Goal: Transaction & Acquisition: Obtain resource

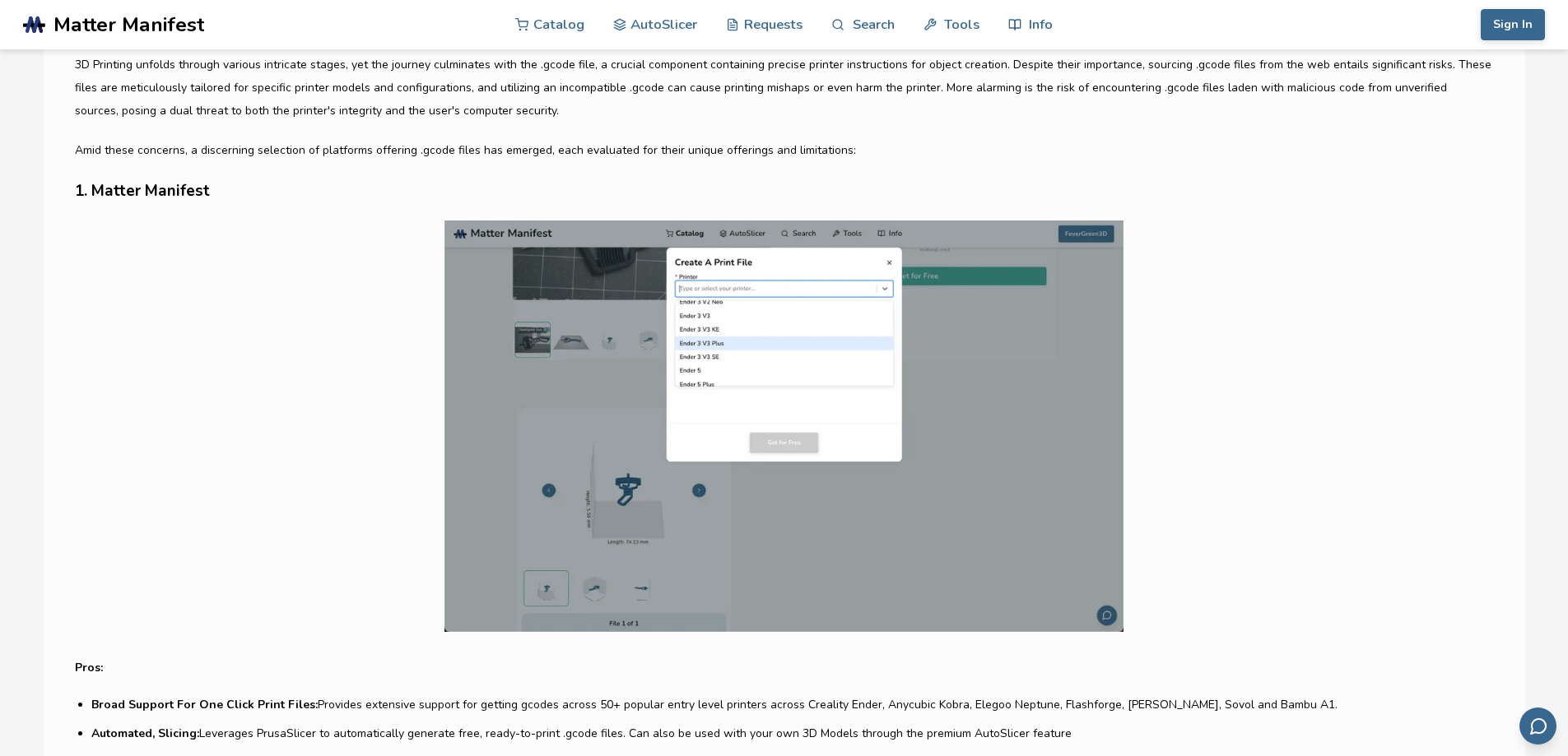
scroll to position [904, 0]
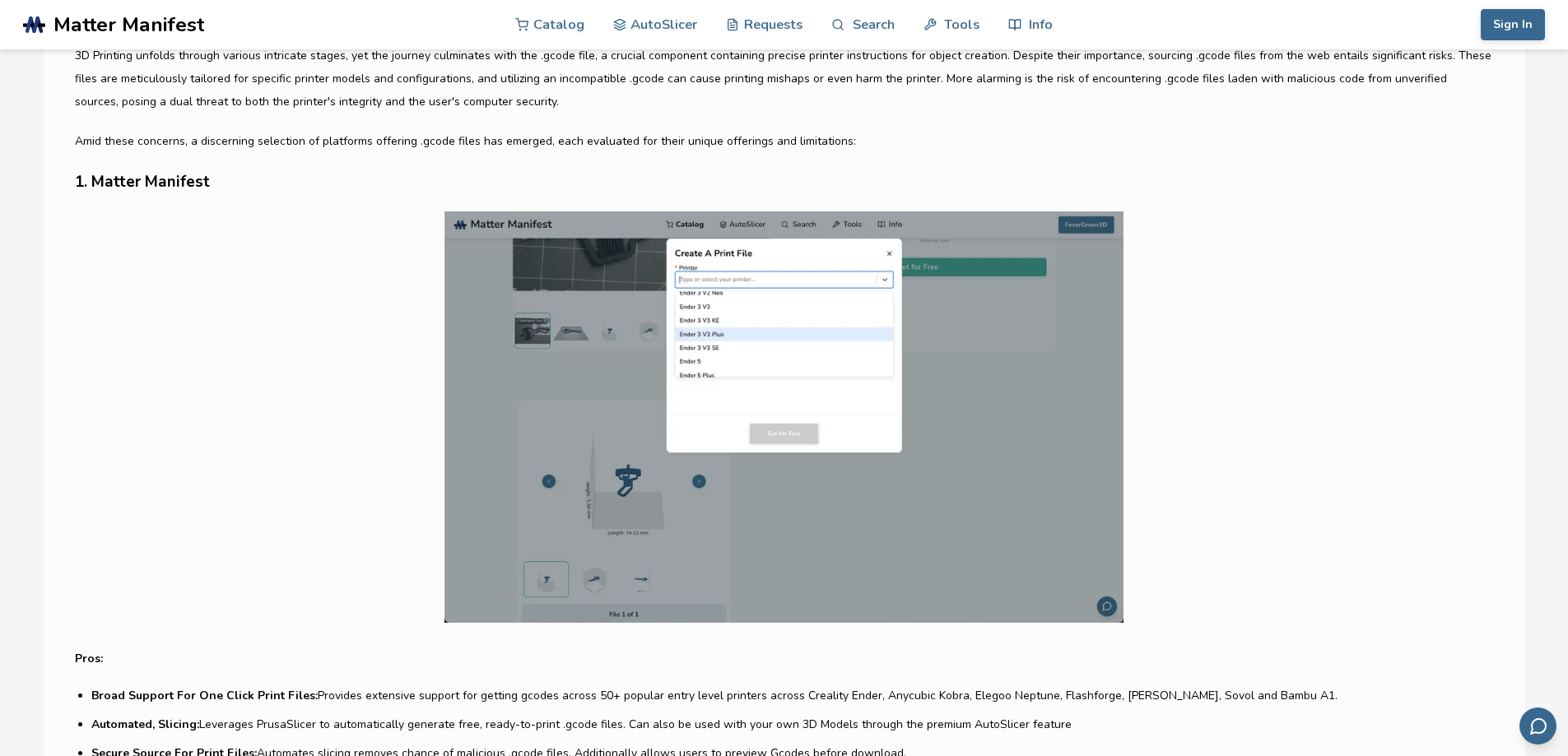
click at [153, 186] on h3 "1. Matter Manifest" at bounding box center [784, 182] width 1419 height 25
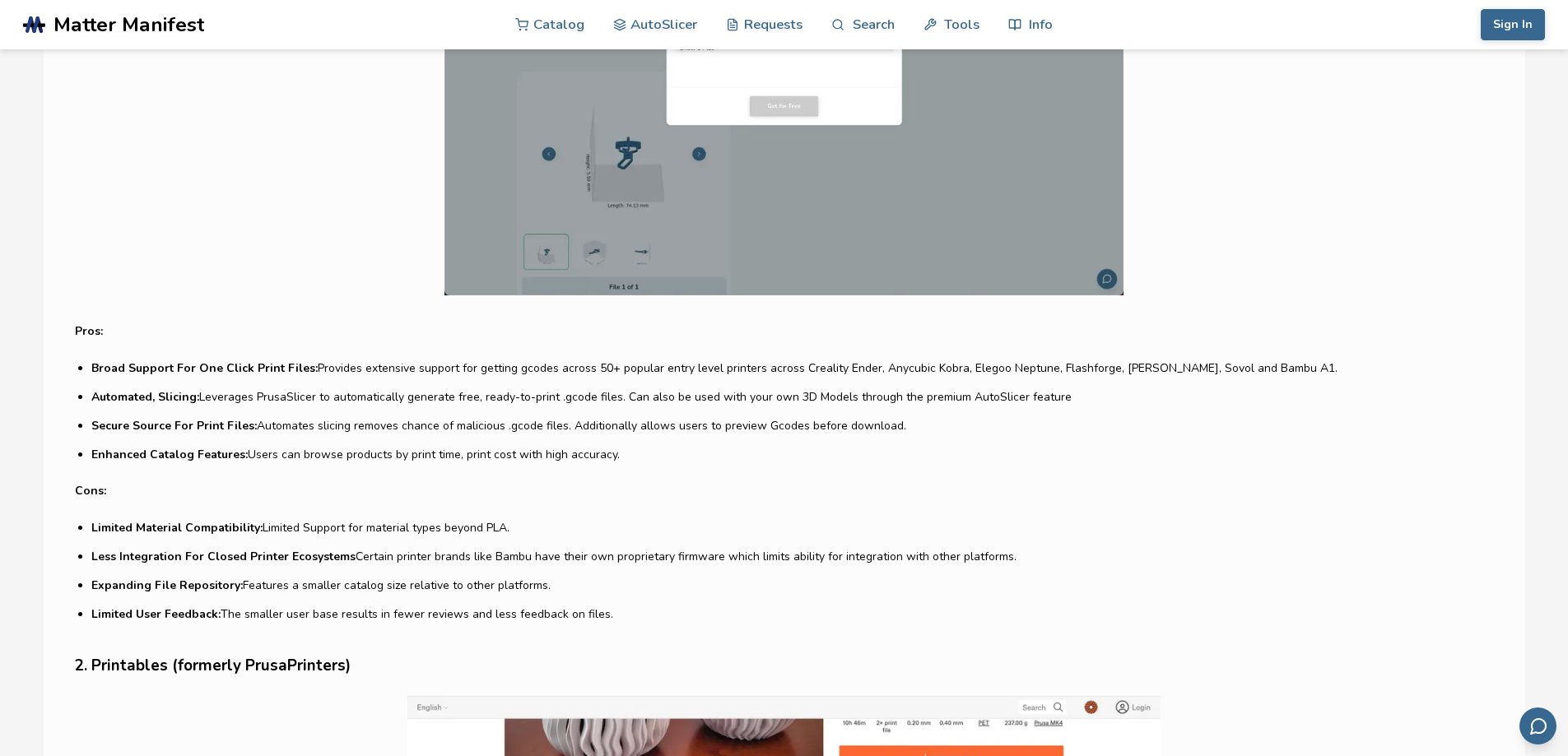
scroll to position [1234, 0]
click at [667, 197] on img at bounding box center [784, 87] width 1419 height 411
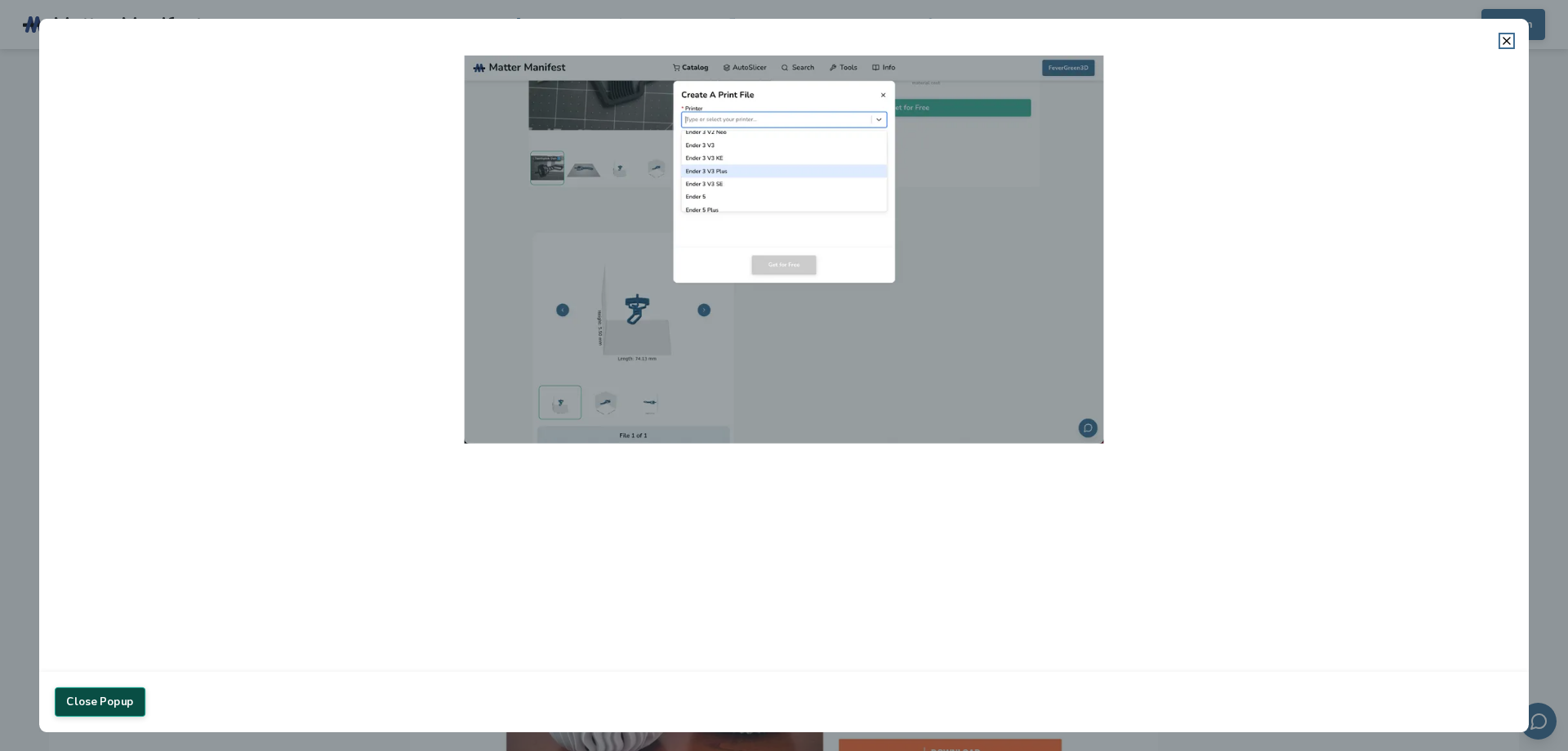
click at [122, 694] on button "Close Popup" at bounding box center [100, 702] width 91 height 29
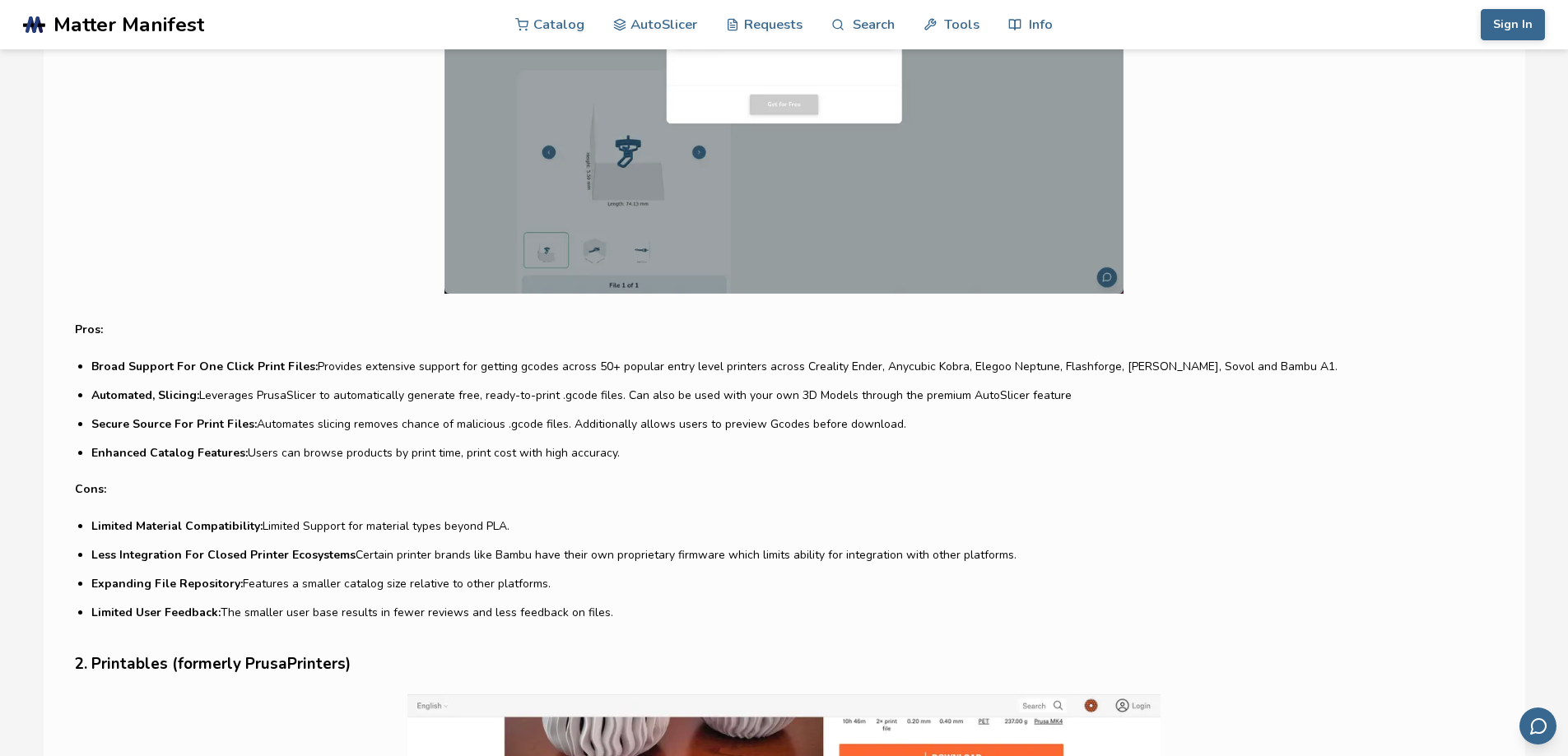
scroll to position [822, 0]
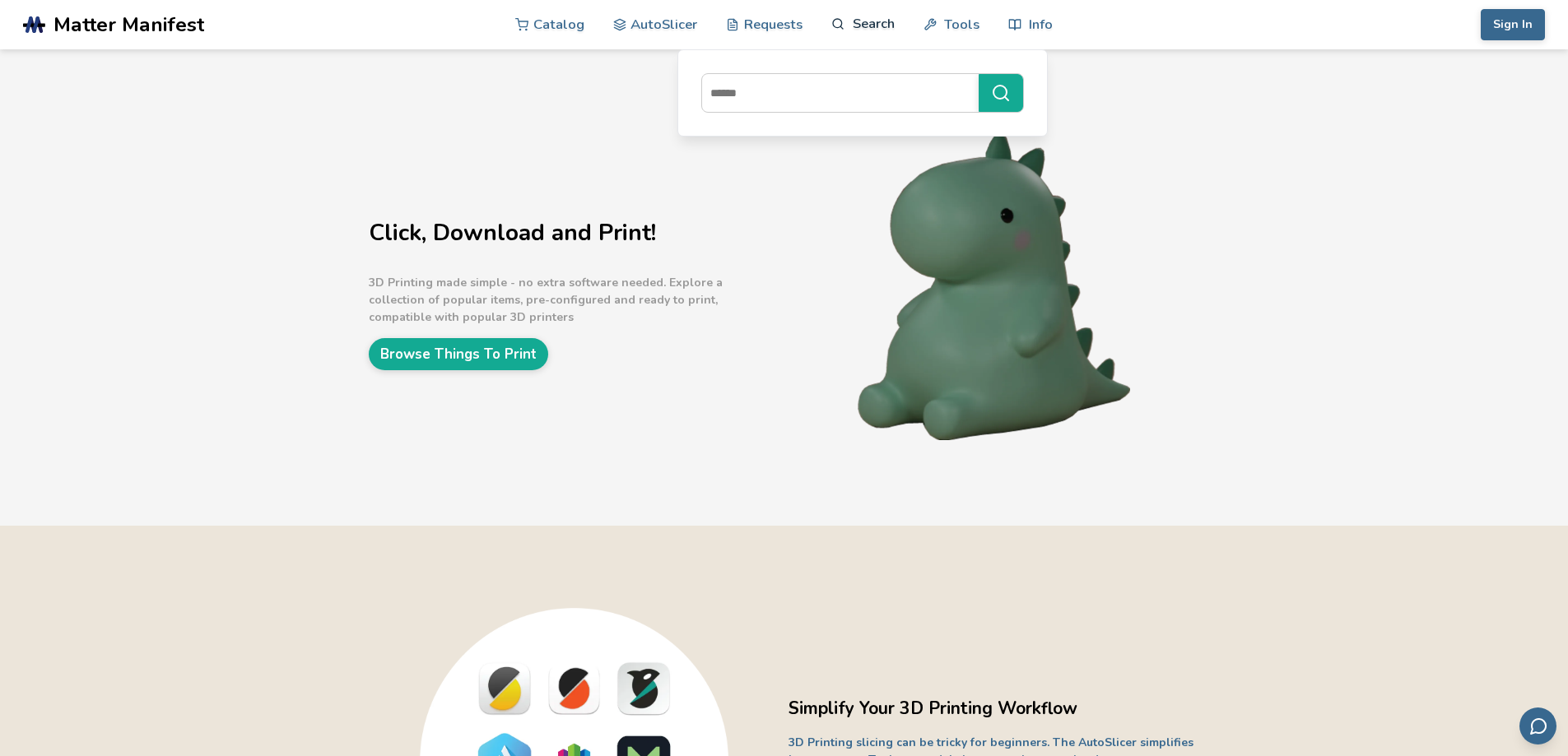
click at [862, 27] on link "Search" at bounding box center [862, 24] width 63 height 50
click at [862, 25] on link "Search" at bounding box center [862, 24] width 63 height 50
click at [851, 105] on input at bounding box center [836, 93] width 268 height 30
type input "******"
click at [978, 74] on button "******" at bounding box center [1000, 93] width 45 height 38
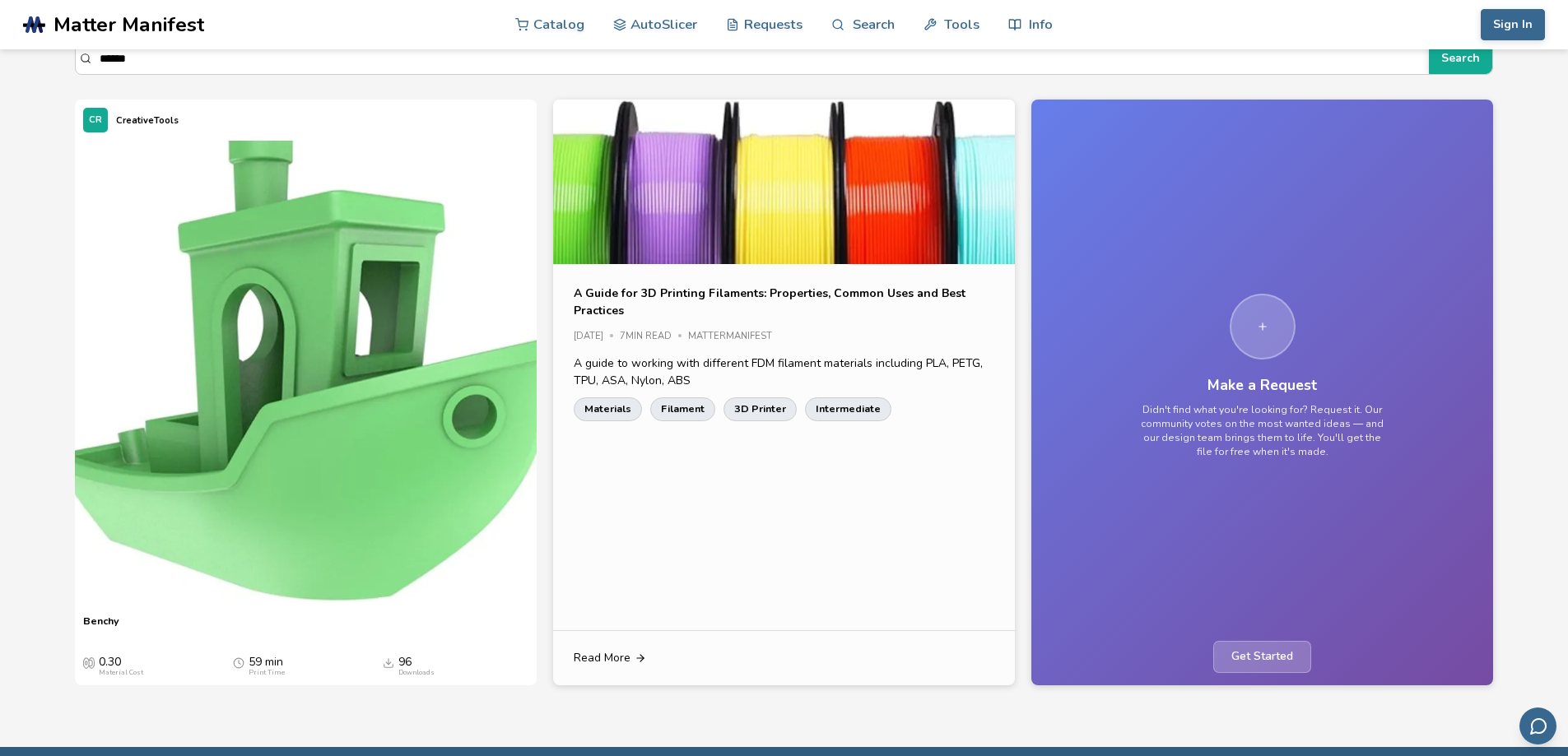
scroll to position [321, 0]
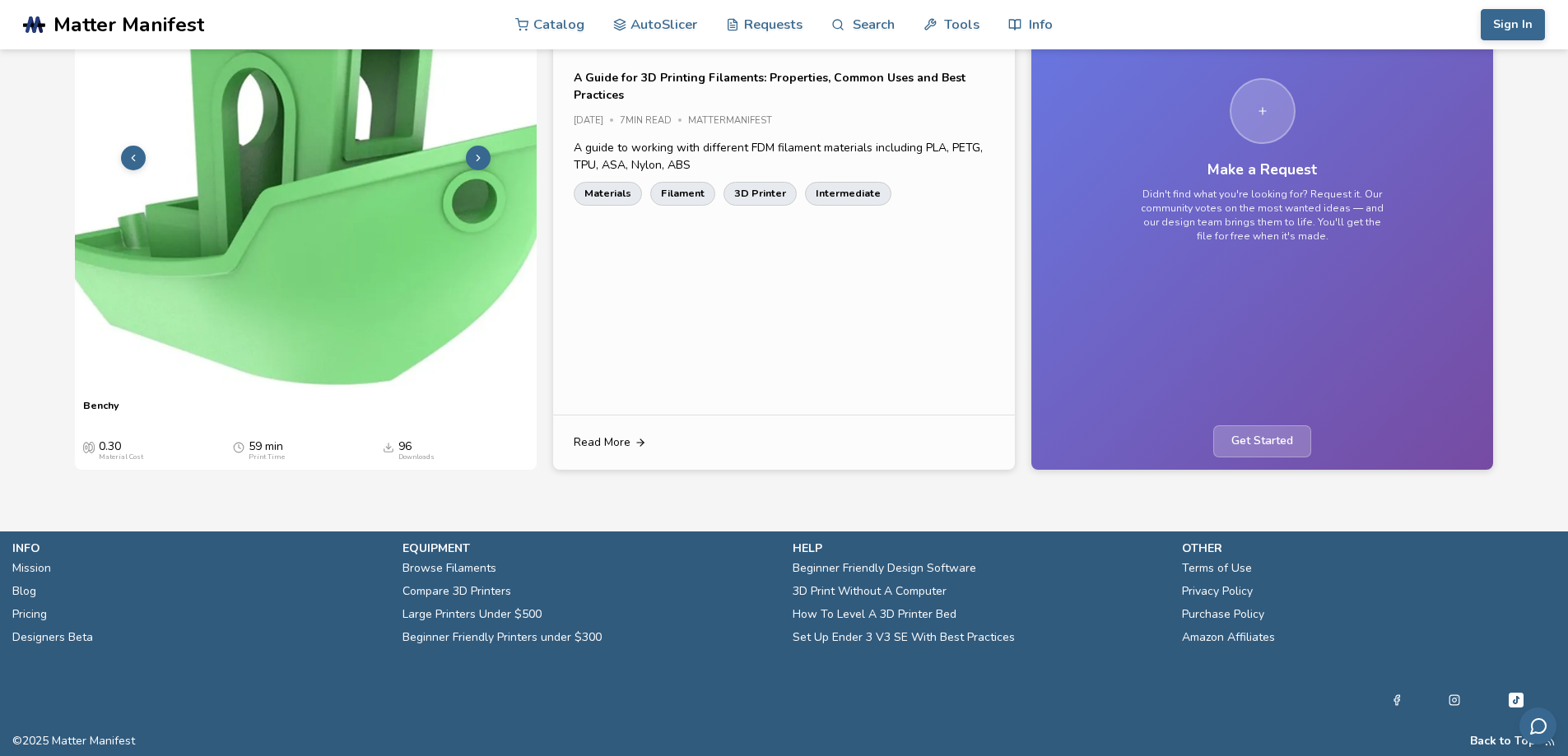
click at [337, 228] on img at bounding box center [306, 155] width 461 height 461
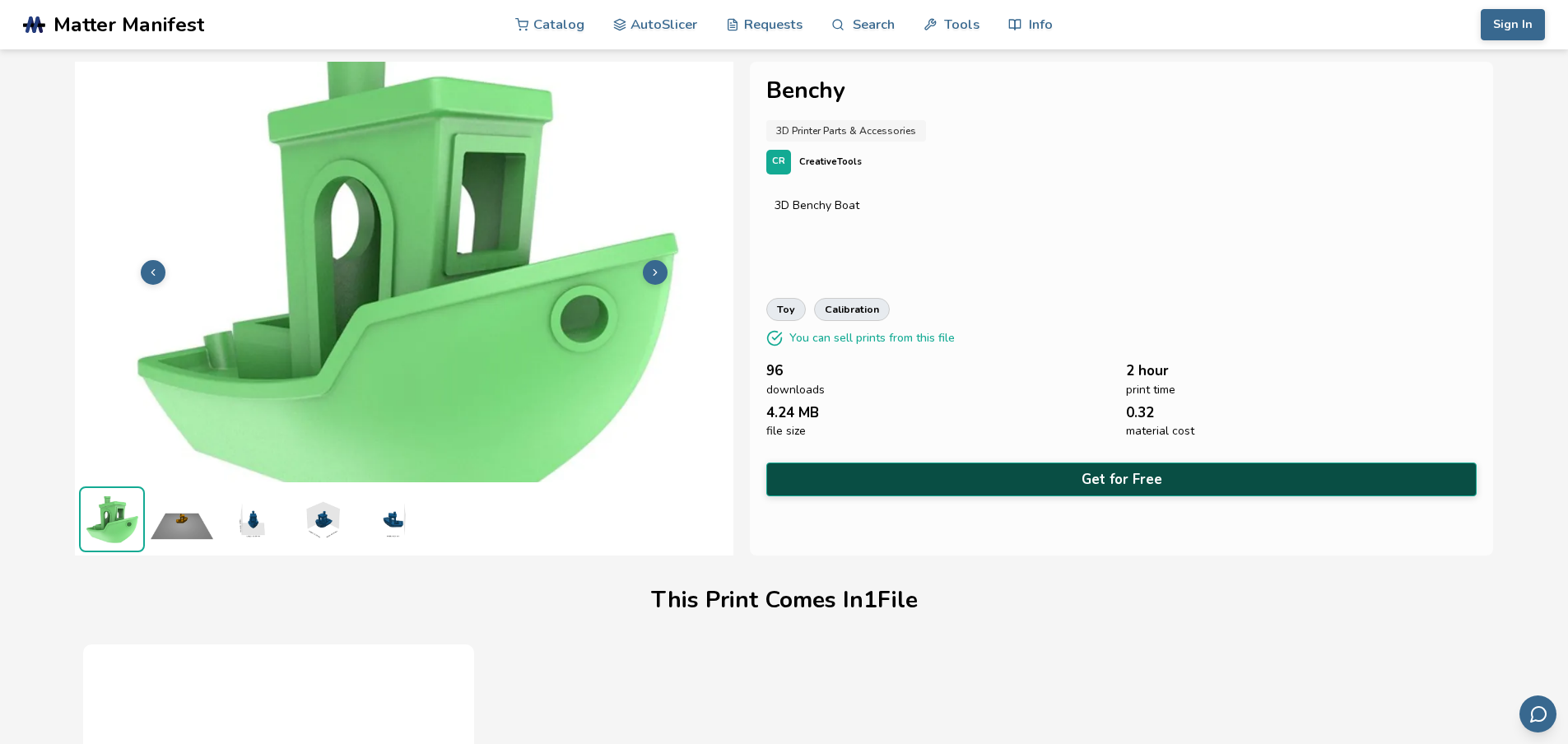
click at [966, 476] on button "Get for Free" at bounding box center [1122, 479] width 711 height 34
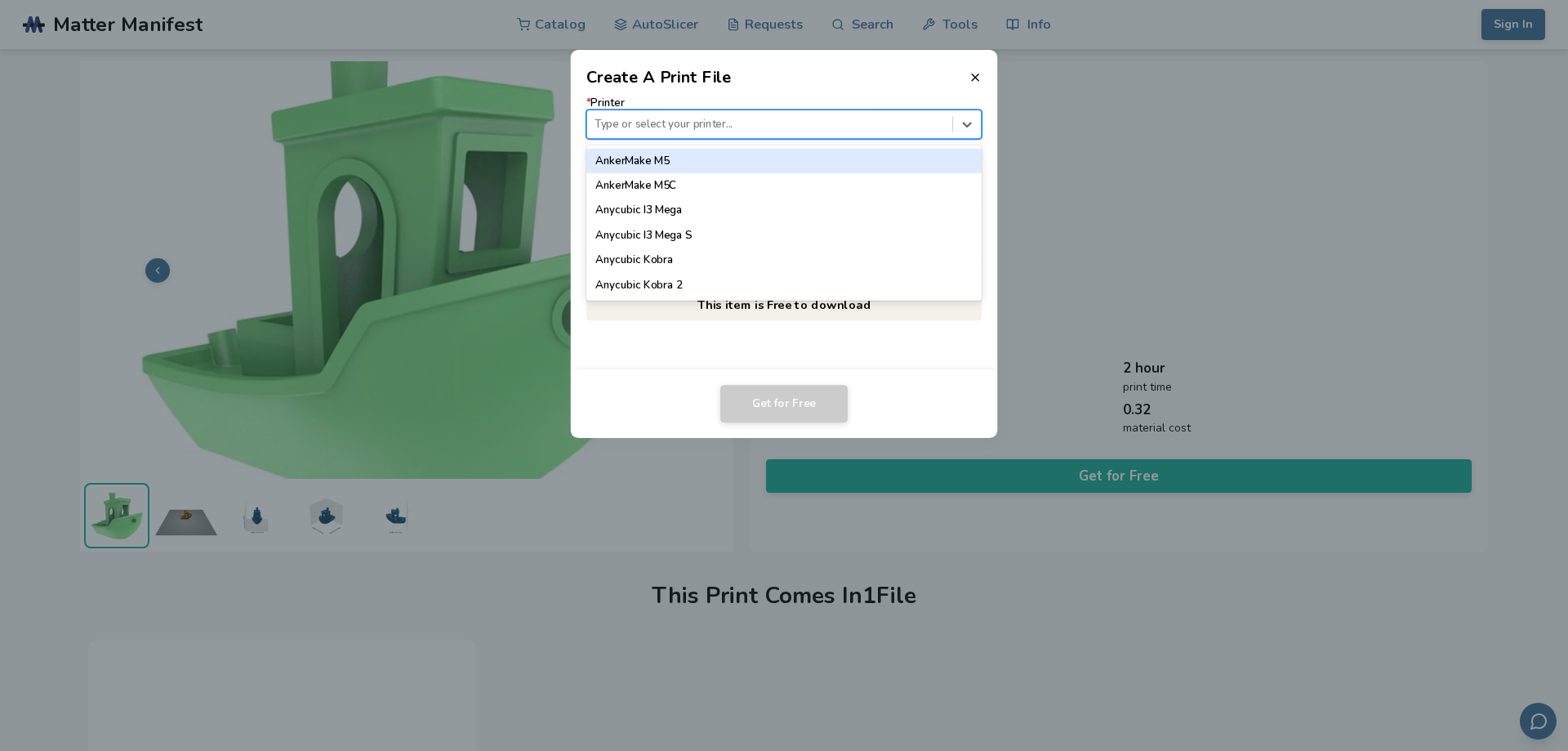
click at [732, 117] on div at bounding box center [769, 125] width 349 height 16
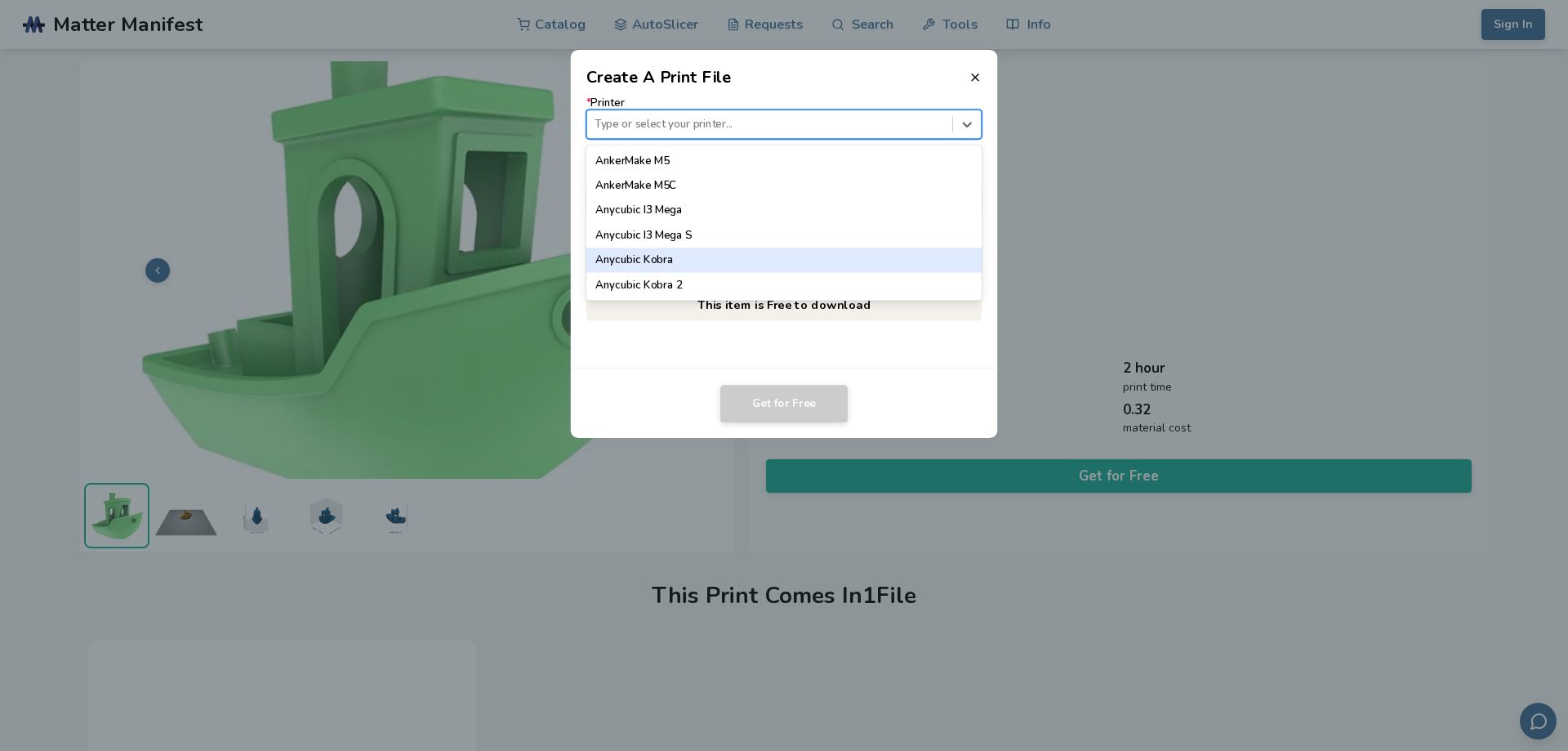
click at [739, 269] on div "Anycubic Kobra" at bounding box center [784, 259] width 396 height 24
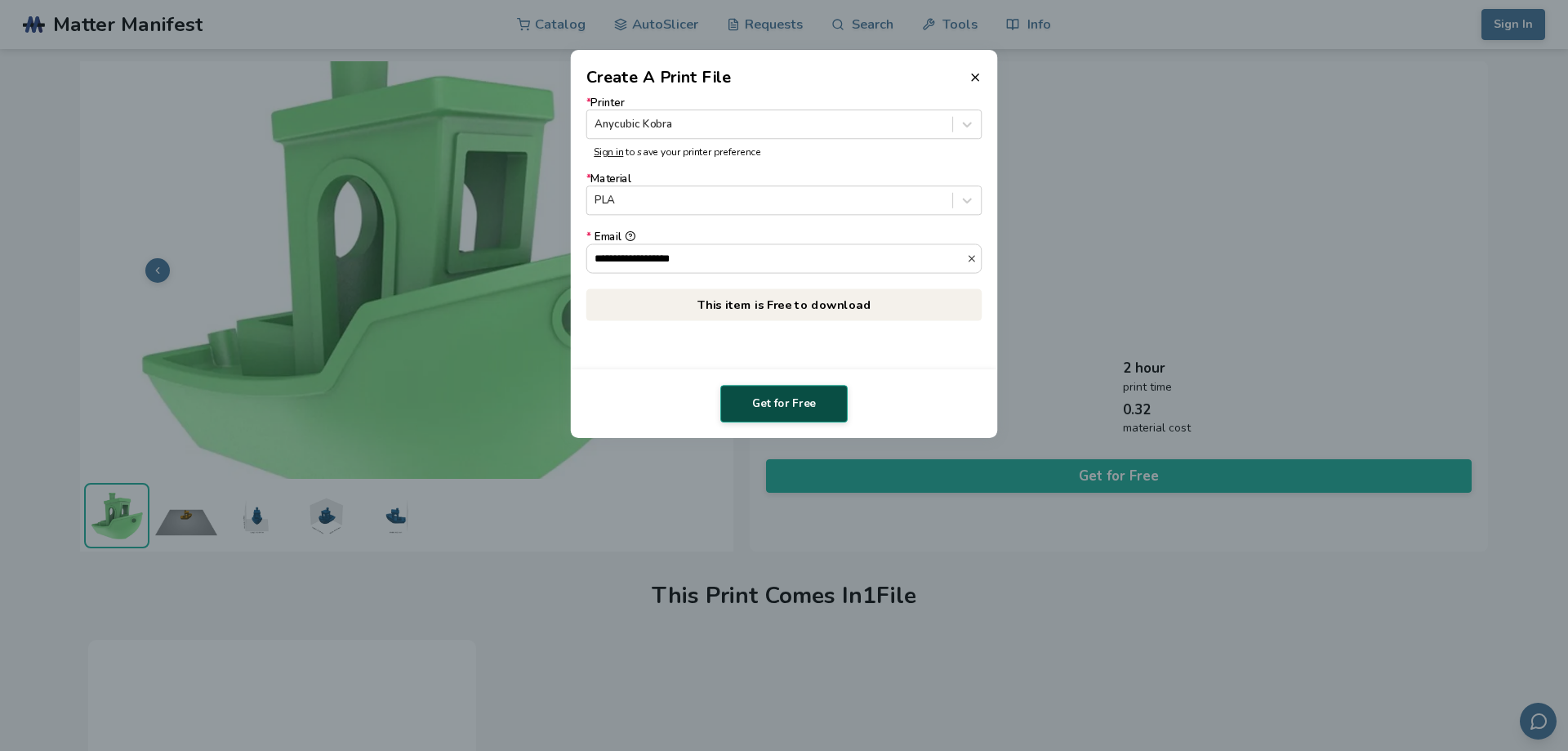
type input "**********"
click at [778, 395] on button "Get for Free" at bounding box center [784, 403] width 127 height 37
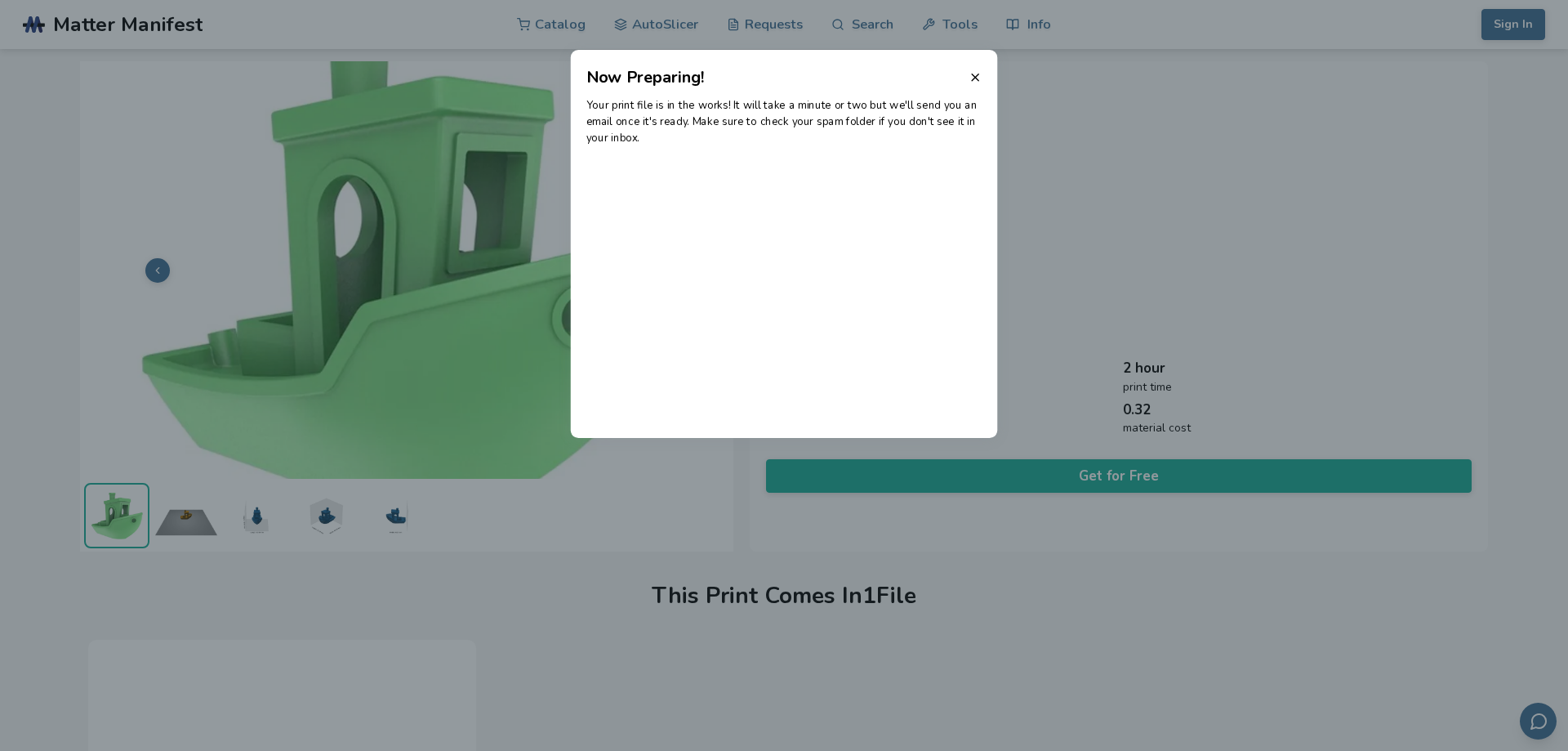
click at [801, 195] on div "Your print file is in the works! It will take a minute or two but we'll send yo…" at bounding box center [784, 264] width 427 height 349
click at [764, 230] on div "Your print file is in the works! It will take a minute or two but we'll send yo…" at bounding box center [784, 264] width 427 height 349
click at [896, 183] on div "Your print file is in the works! It will take a minute or two but we'll send yo…" at bounding box center [784, 264] width 427 height 349
click at [977, 77] on icon at bounding box center [974, 77] width 13 height 13
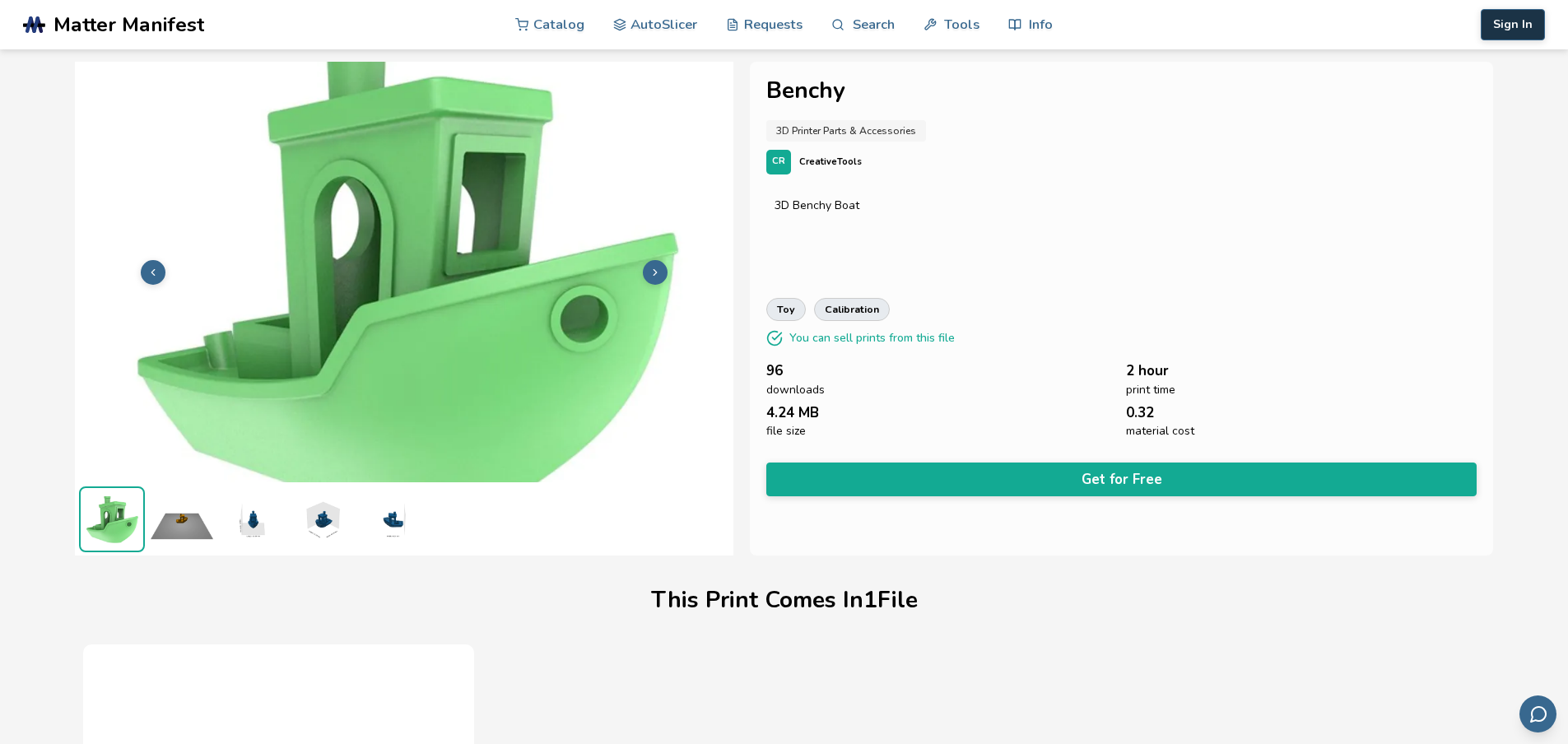
click at [1523, 25] on button "Sign In" at bounding box center [1512, 24] width 64 height 31
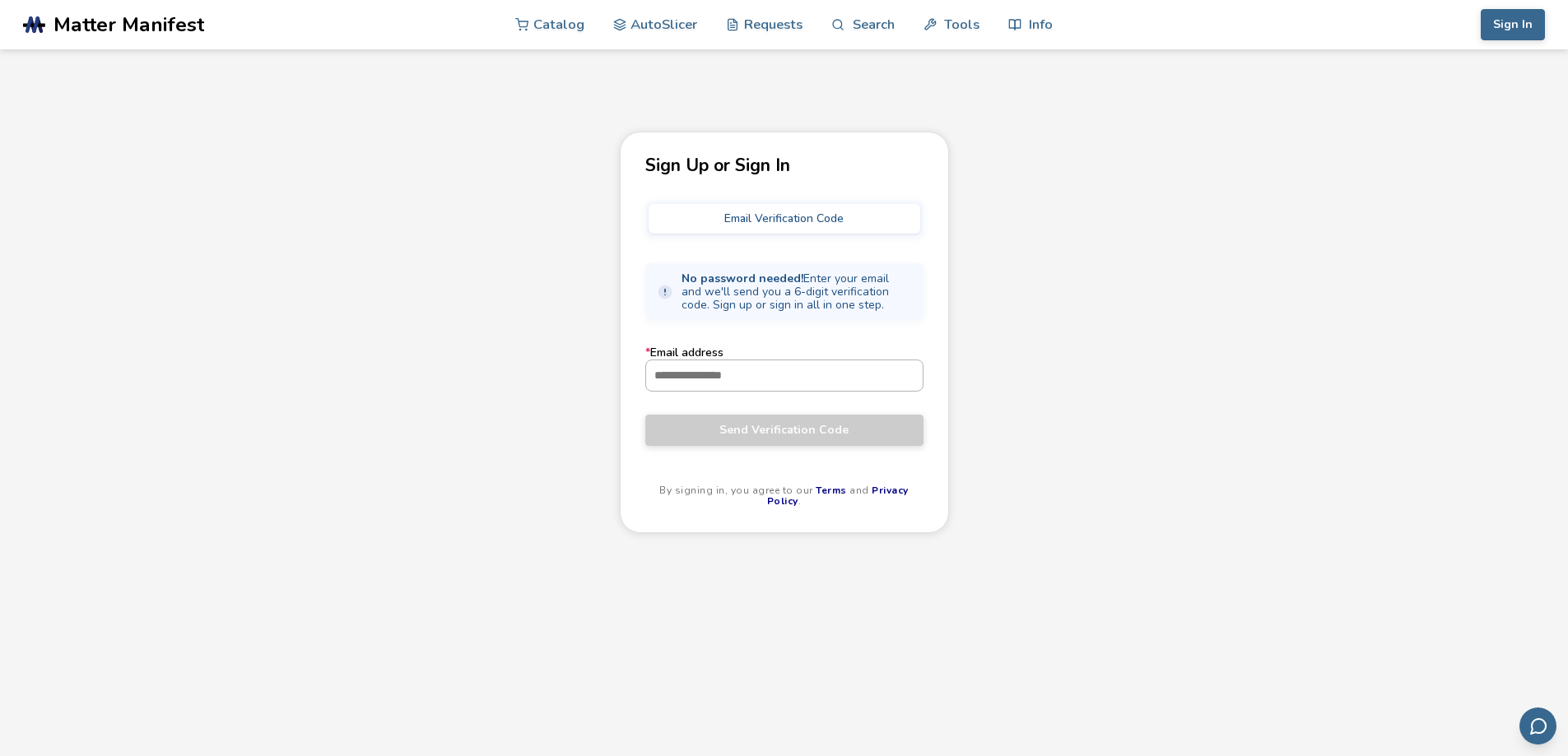
click at [747, 381] on input "* Email address" at bounding box center [784, 375] width 277 height 30
type input "**********"
drag, startPoint x: 569, startPoint y: 408, endPoint x: 648, endPoint y: 403, distance: 79.2
click at [570, 406] on div "**********" at bounding box center [784, 486] width 1568 height 710
click at [758, 427] on span "Send Verification Code" at bounding box center [784, 430] width 253 height 13
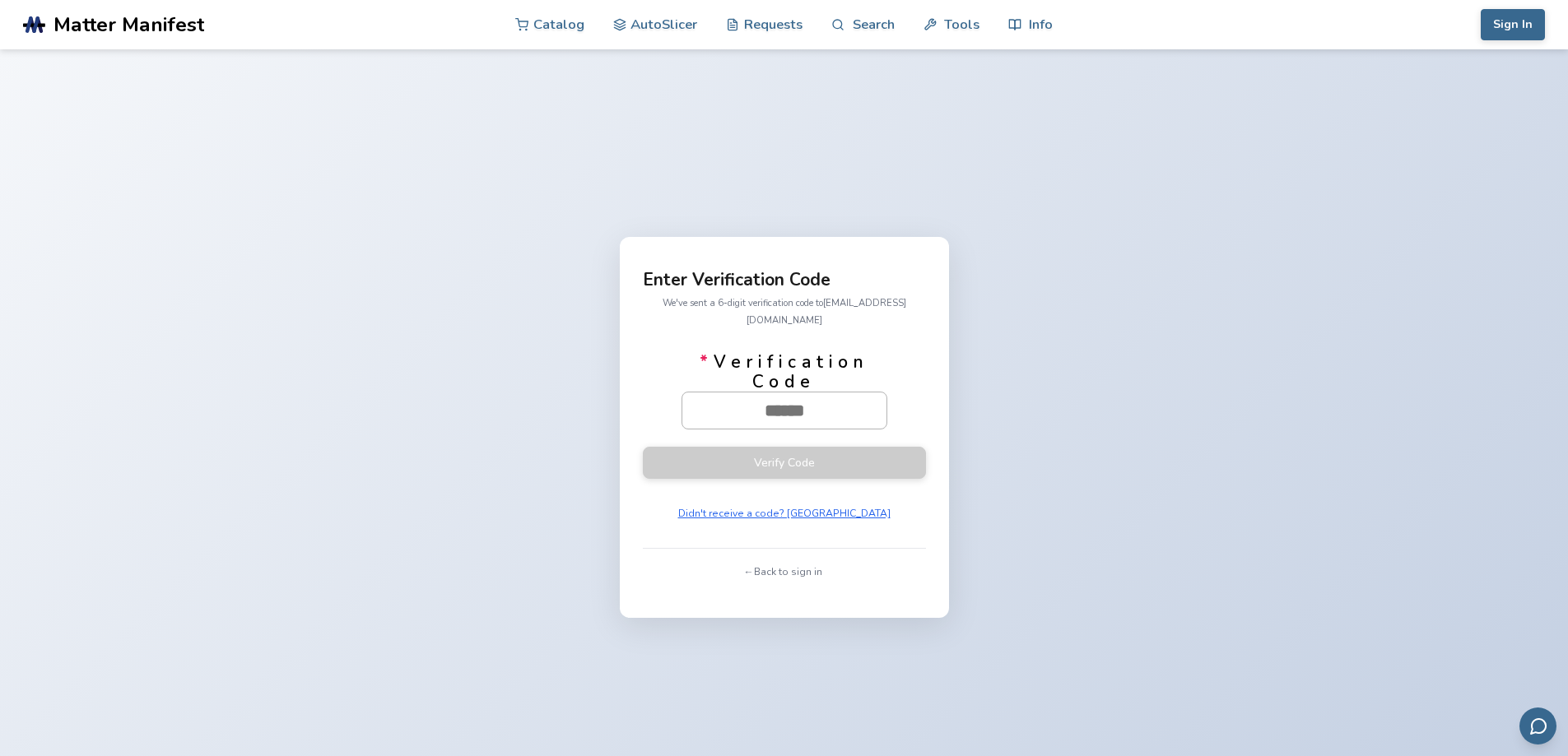
click at [770, 401] on input "* Verification Code" at bounding box center [784, 409] width 204 height 36
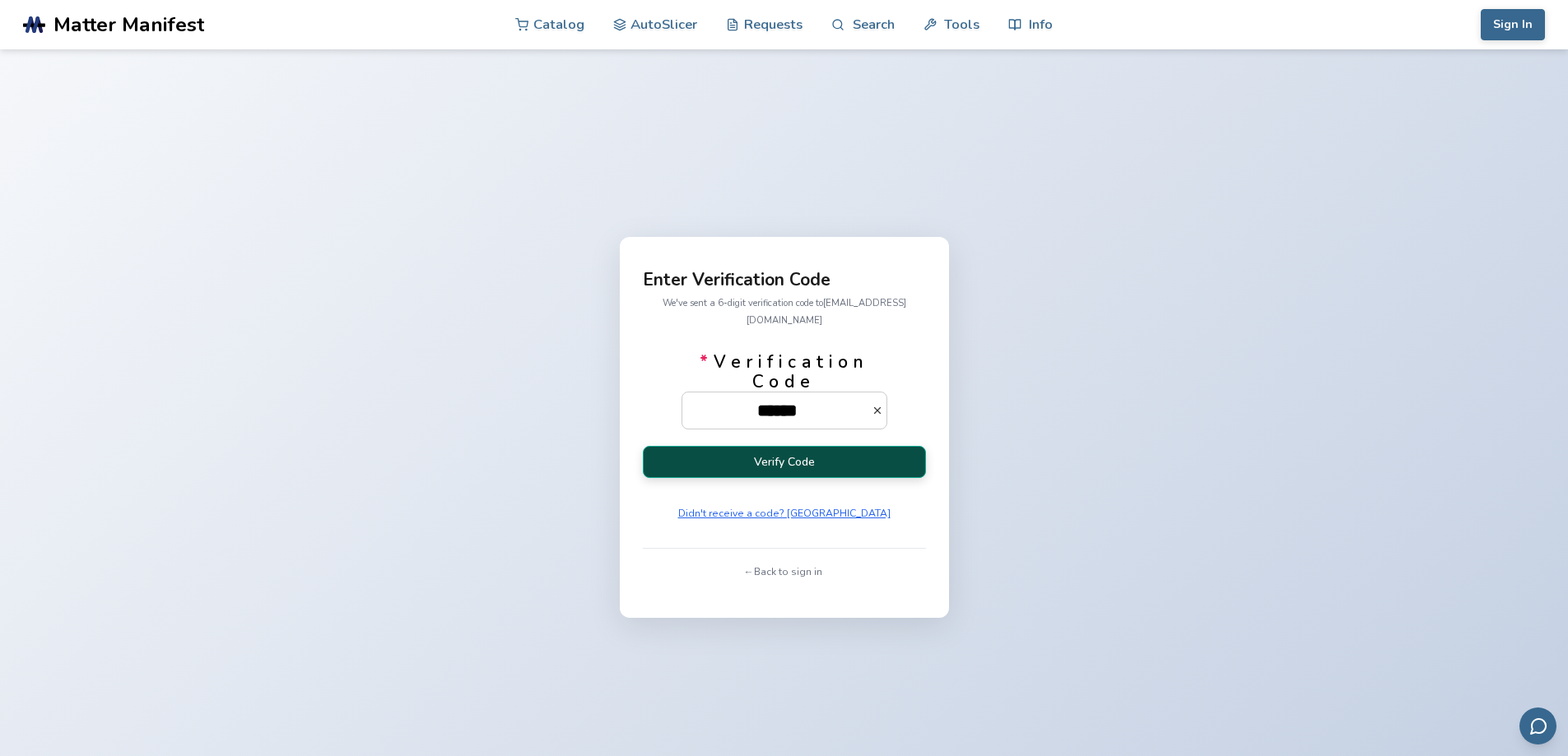
type input "******"
click at [790, 461] on button "Verify Code" at bounding box center [784, 462] width 283 height 32
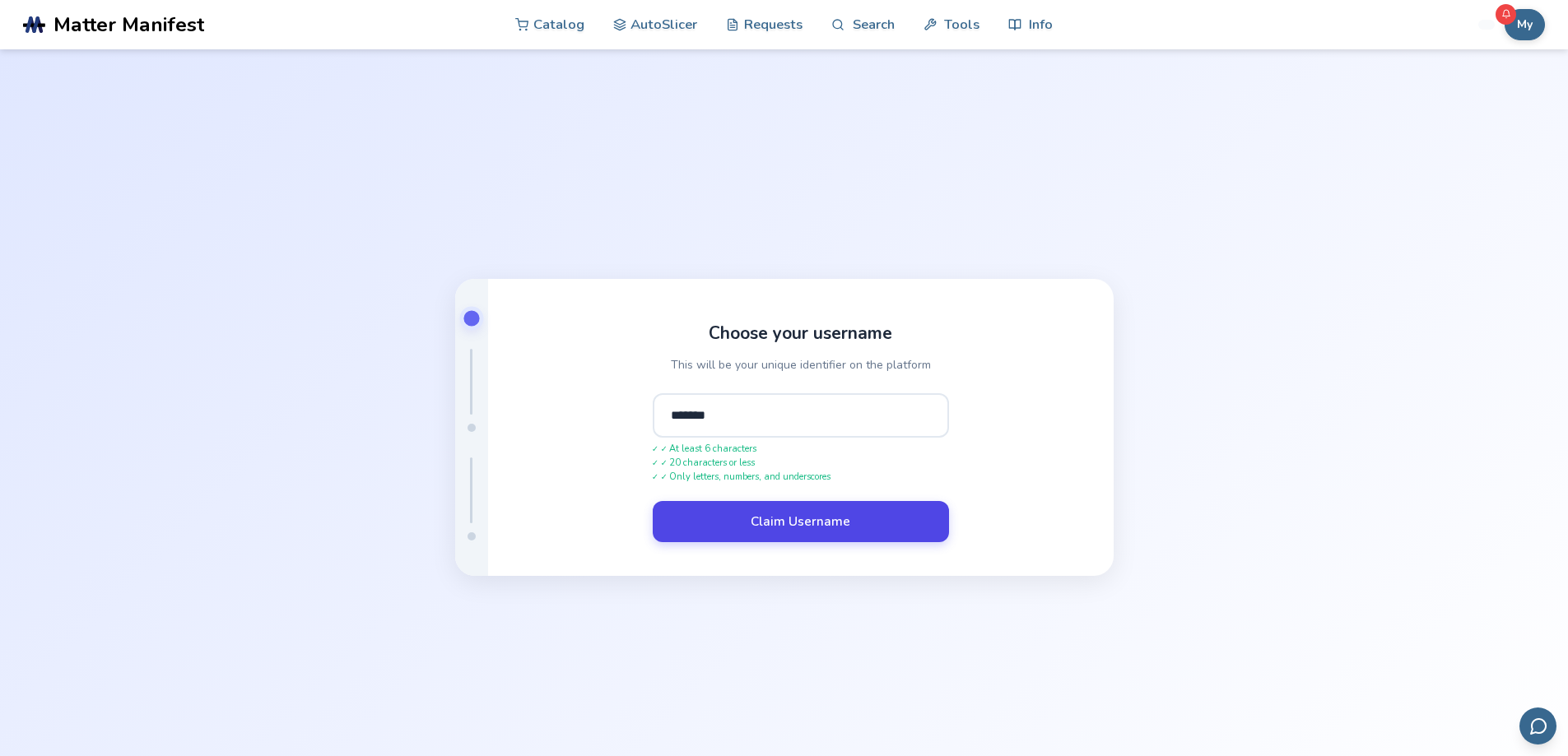
type input "*******"
click at [792, 514] on button "Claim Username" at bounding box center [800, 521] width 296 height 41
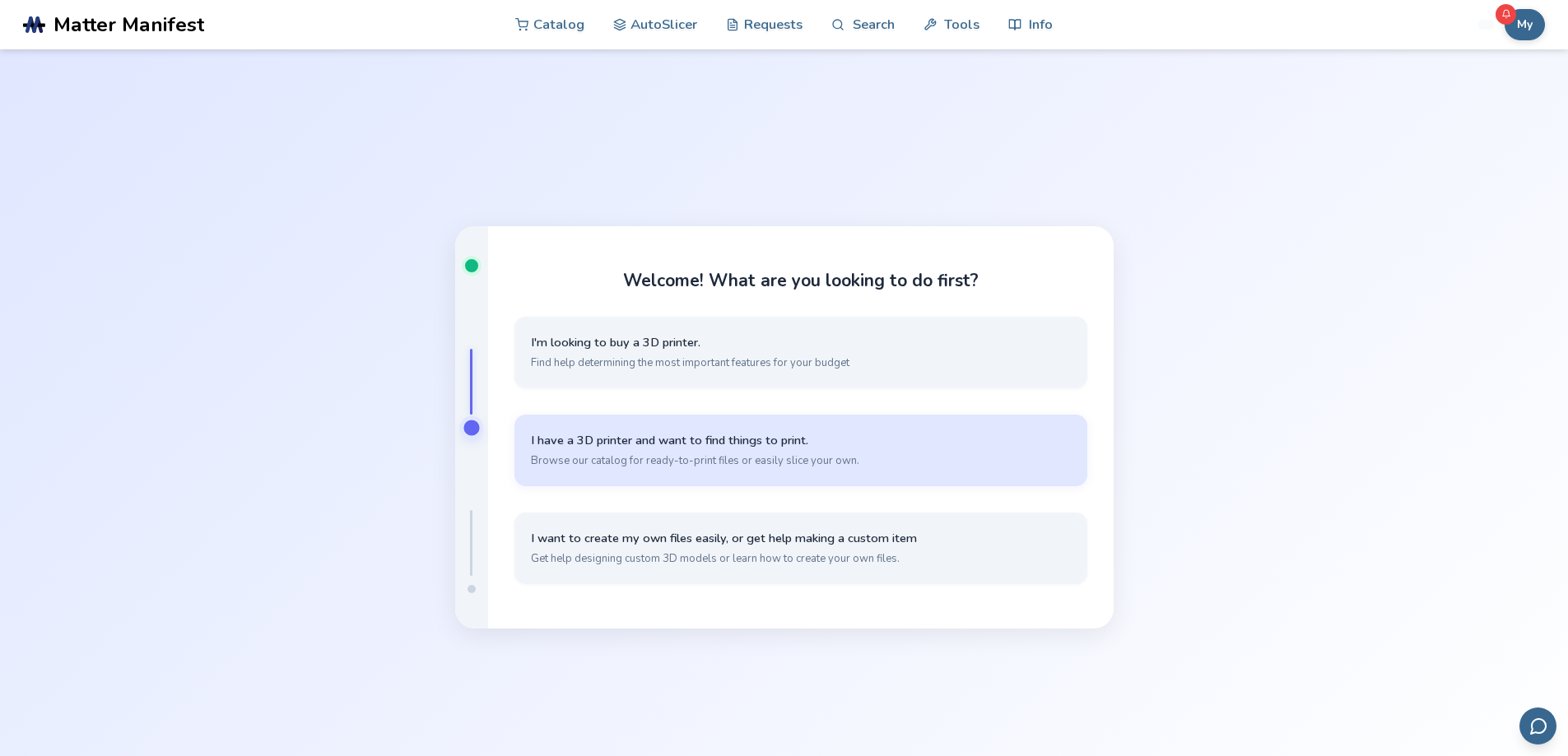
click at [687, 450] on button "I have a 3D printer and want to find things to print. Browse our catalog for re…" at bounding box center [801, 450] width 573 height 72
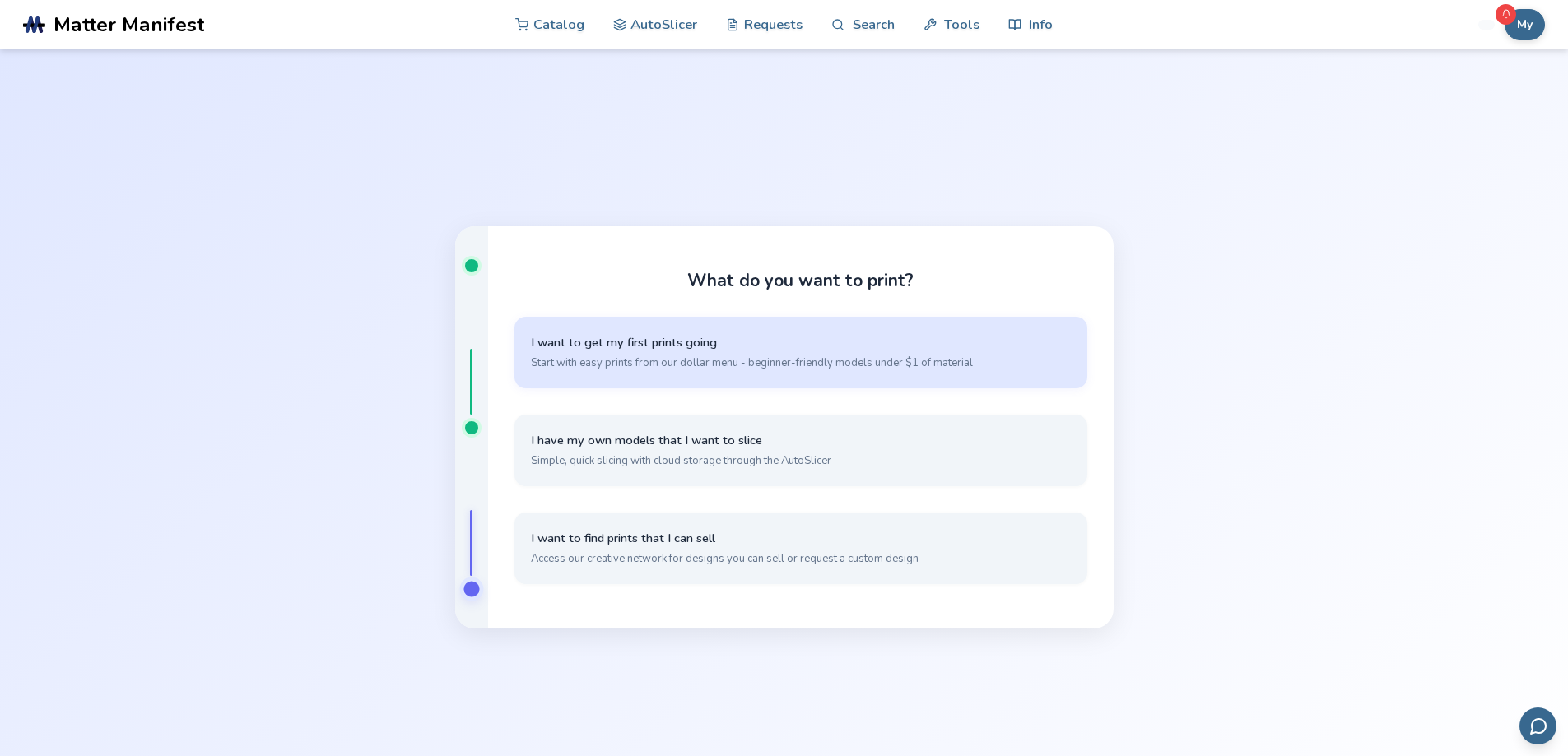
click at [631, 339] on span "I want to get my first prints going" at bounding box center [801, 342] width 540 height 16
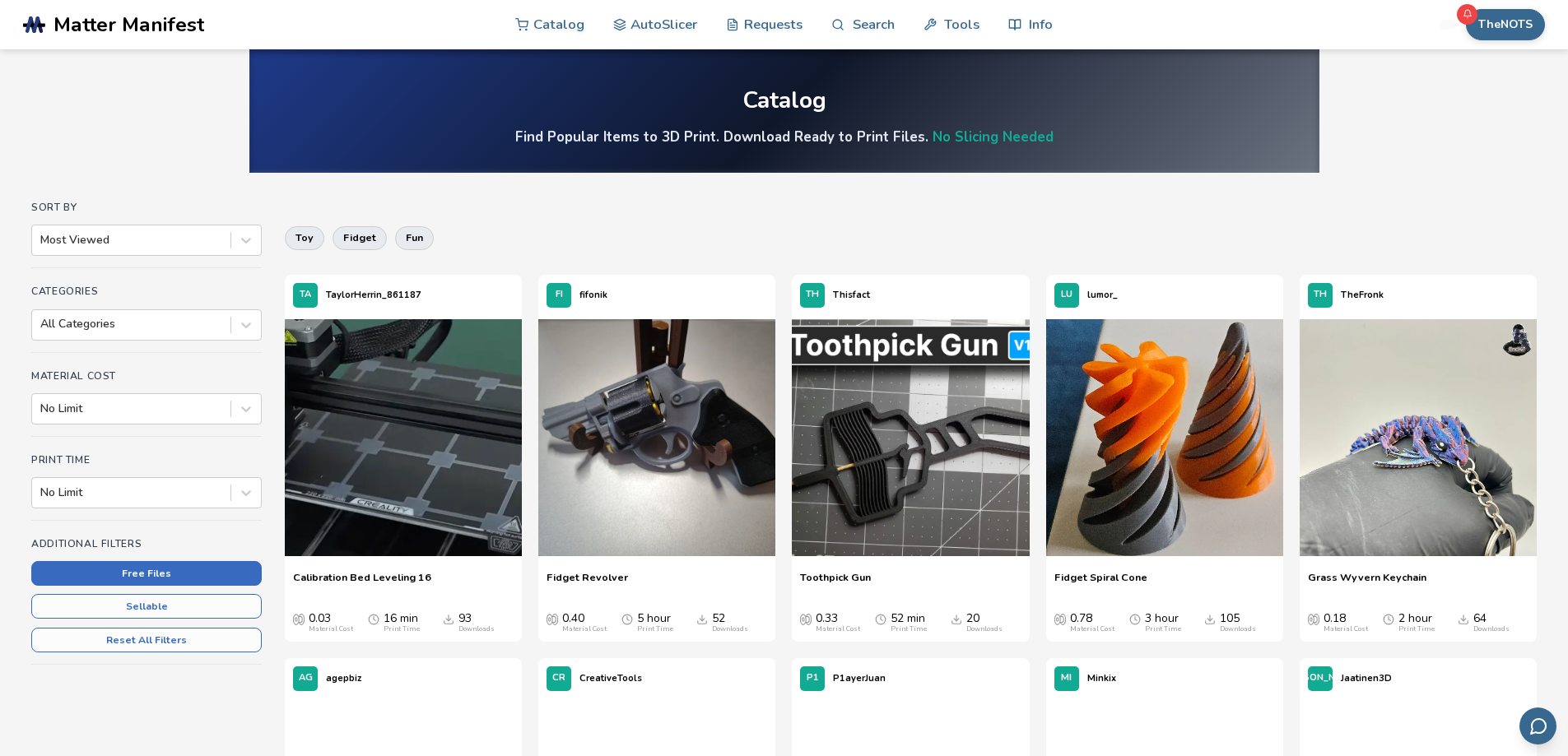
click at [195, 573] on button "Free Files" at bounding box center [147, 573] width 231 height 24
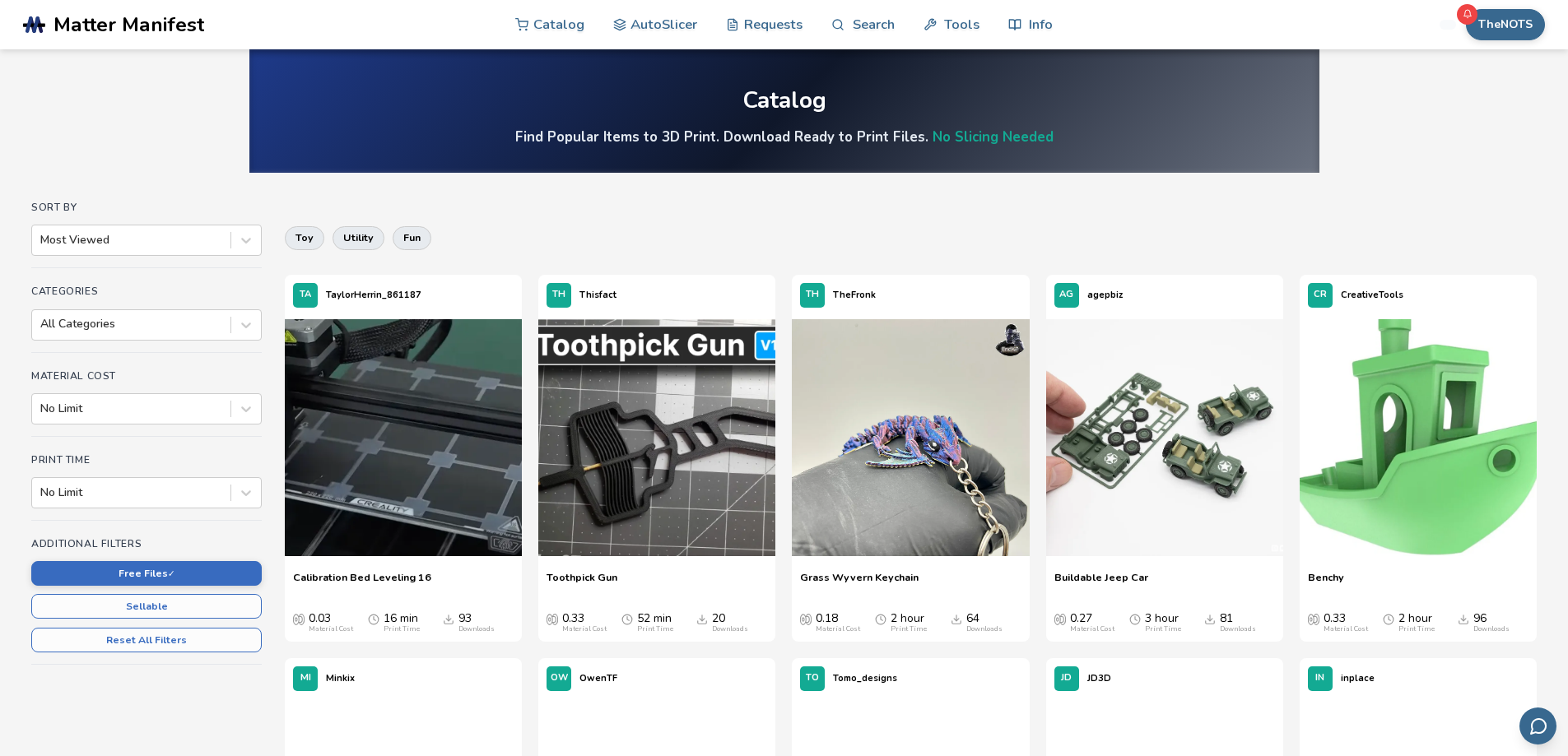
click at [1441, 433] on img at bounding box center [1417, 437] width 237 height 237
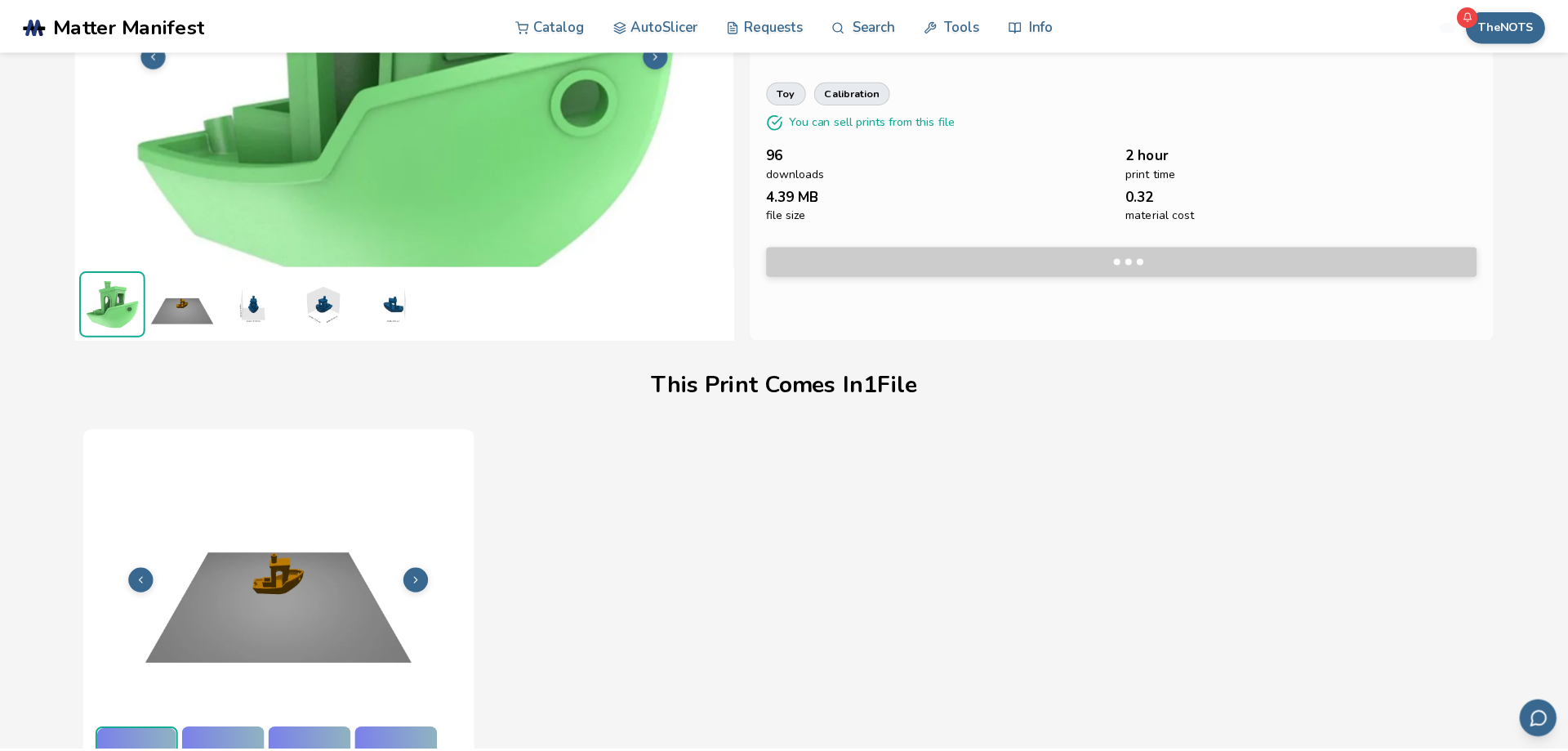
scroll to position [224, 0]
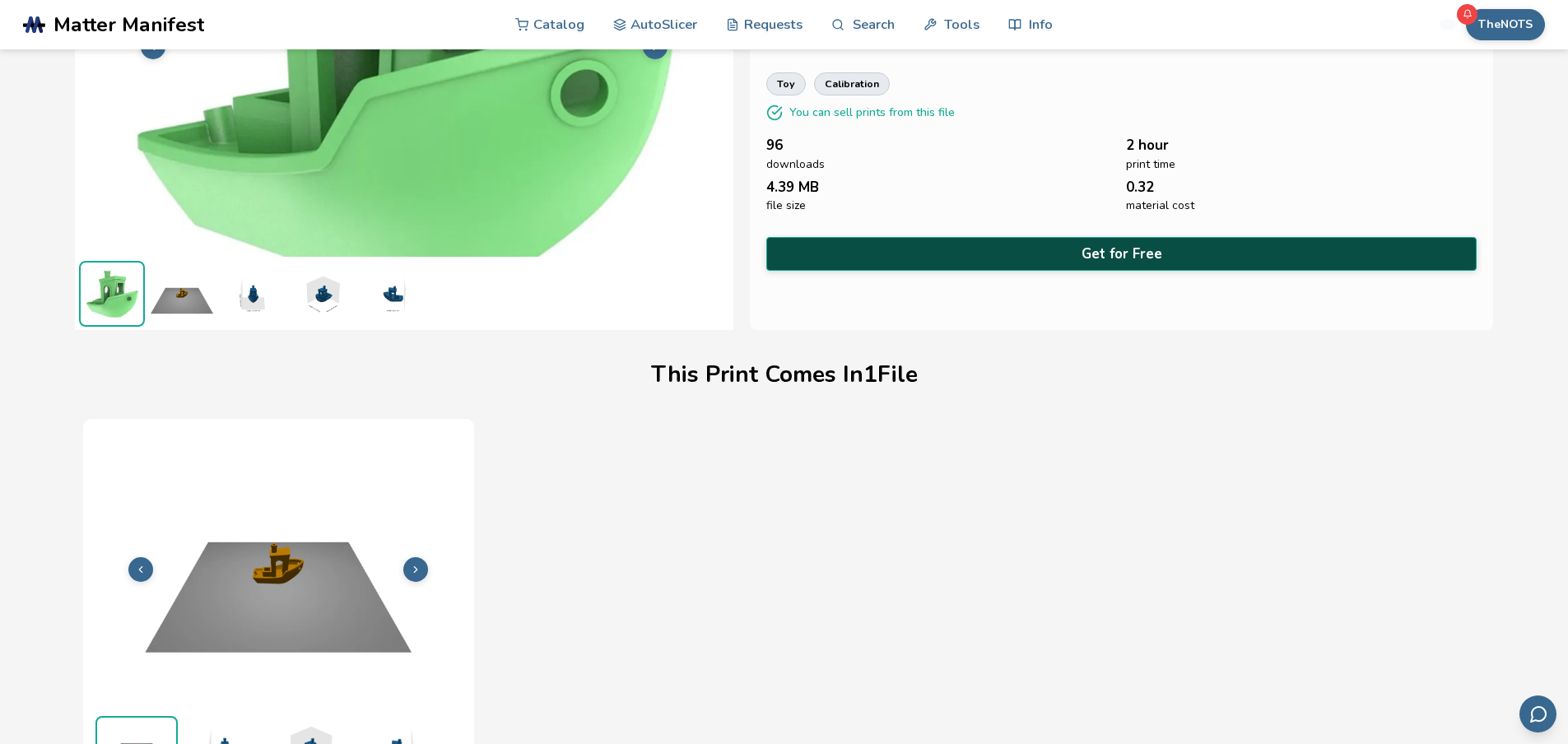
click at [1087, 251] on button "Get for Free" at bounding box center [1122, 253] width 711 height 34
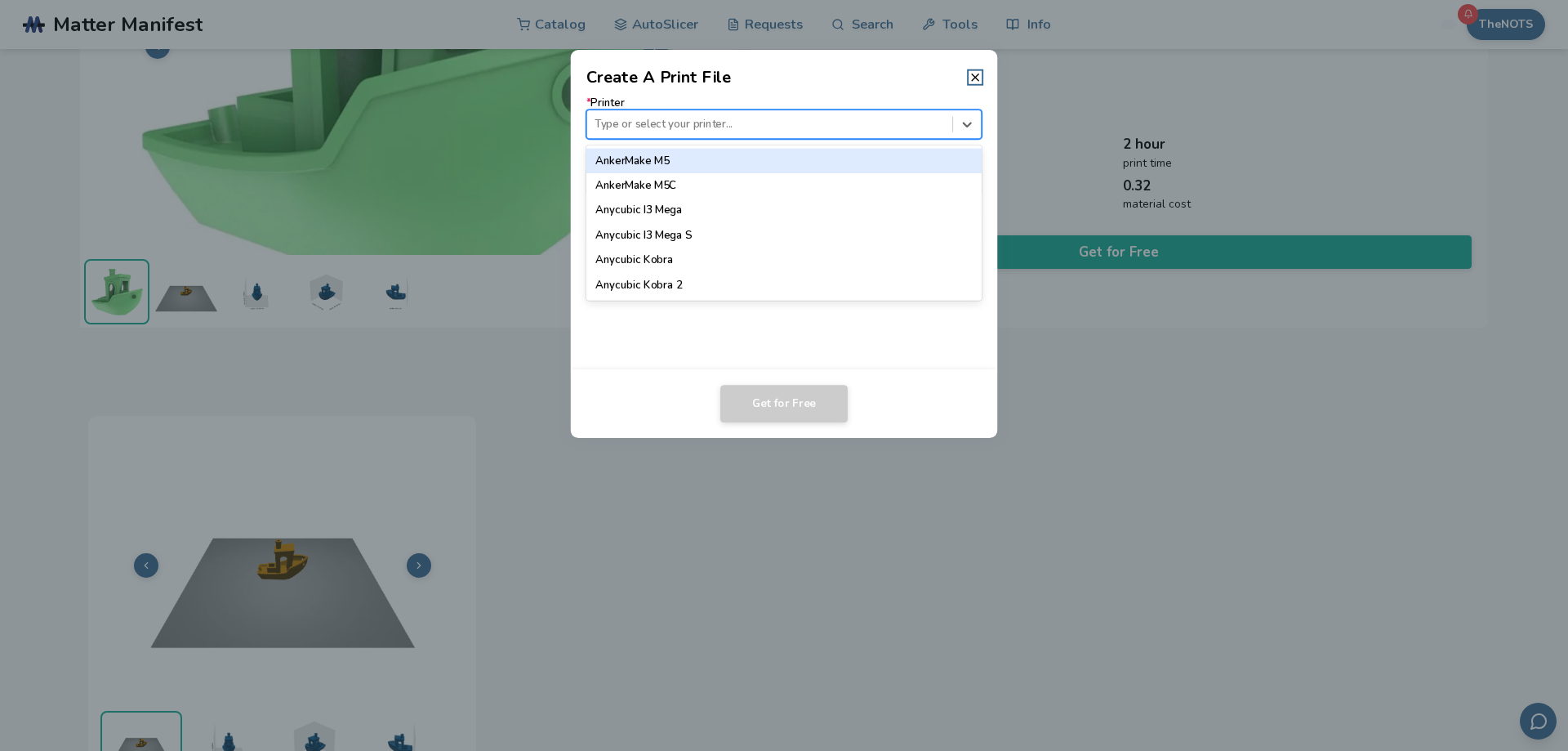
click at [639, 127] on div at bounding box center [769, 125] width 349 height 16
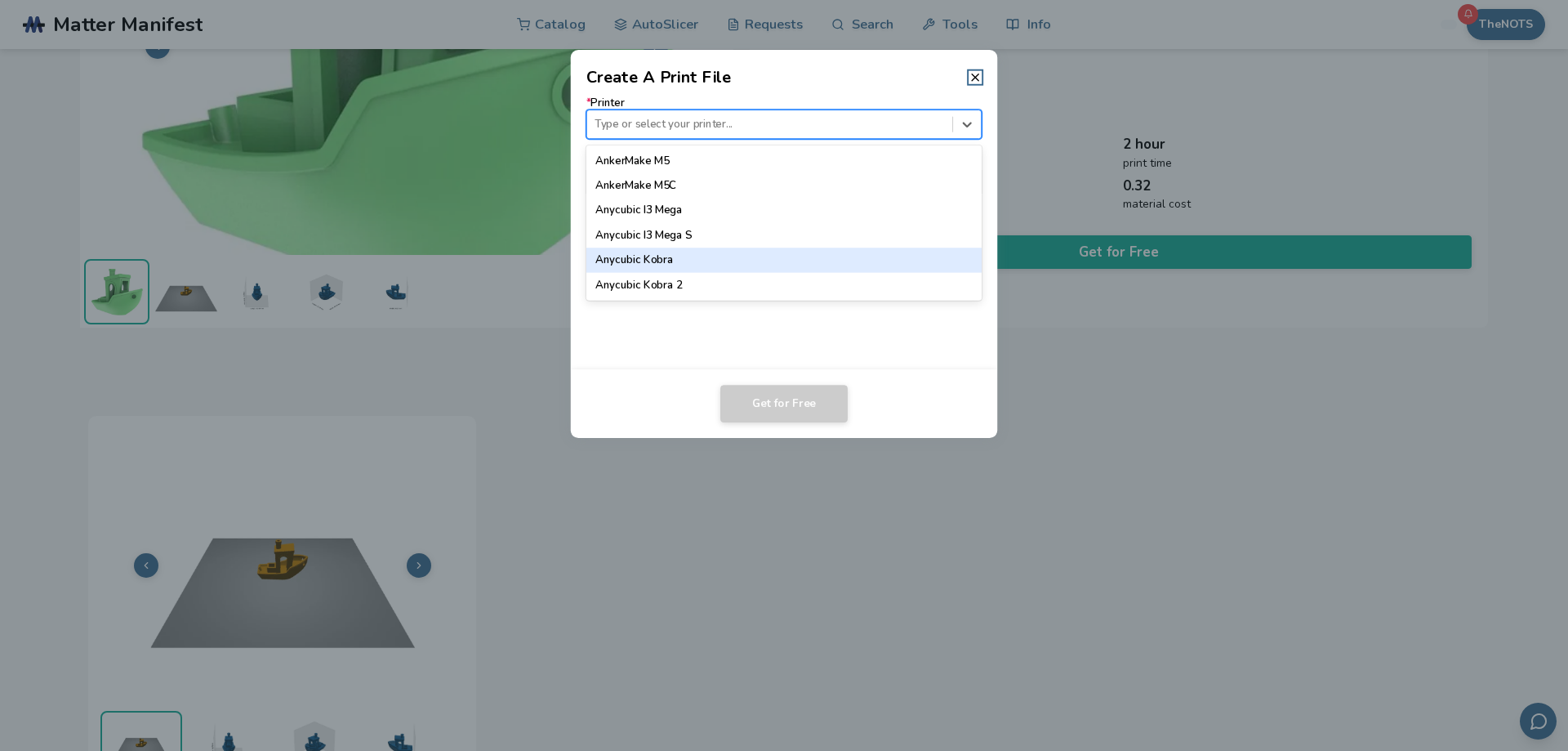
click at [642, 255] on div "Anycubic Kobra" at bounding box center [784, 259] width 396 height 24
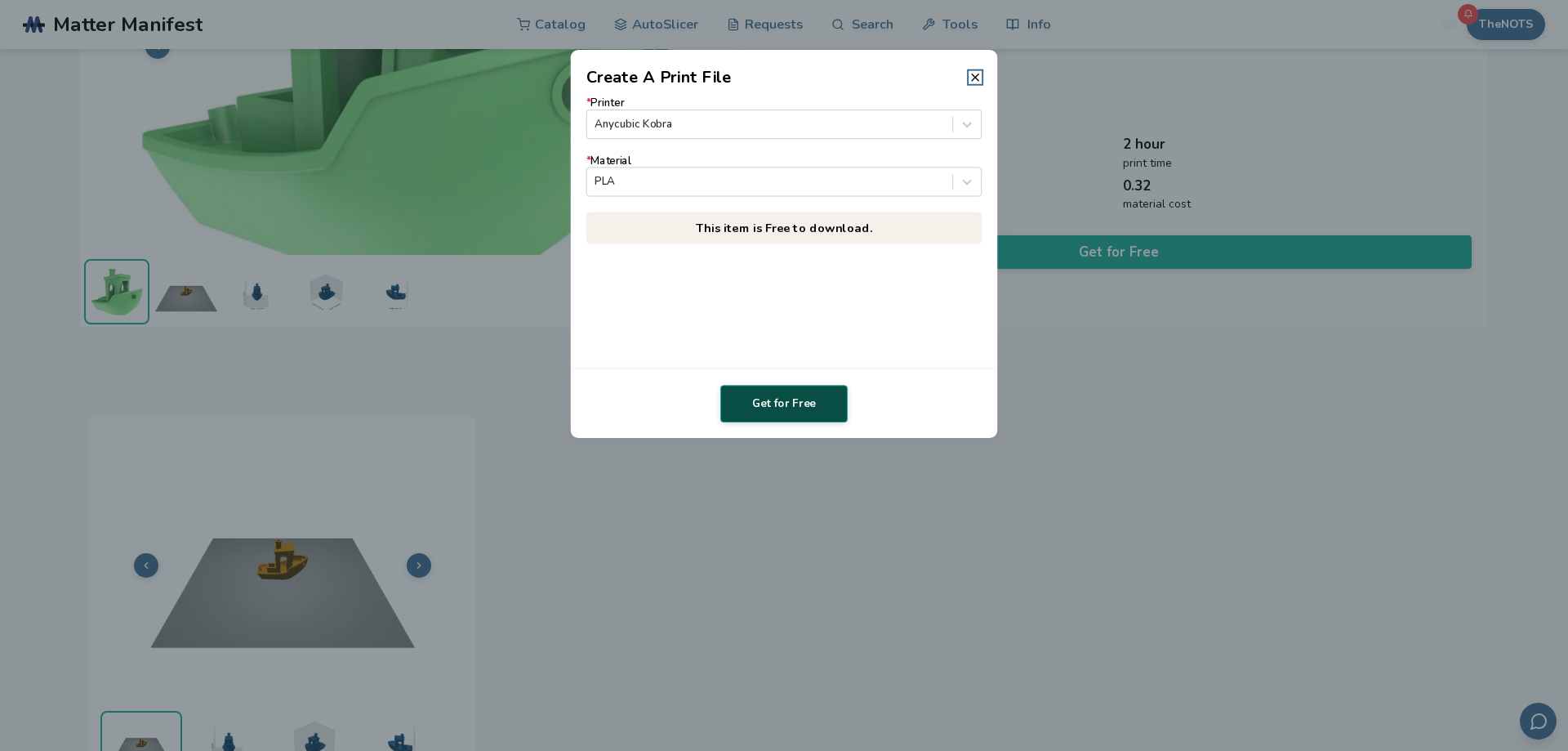
click at [808, 413] on button "Get for Free" at bounding box center [784, 403] width 127 height 37
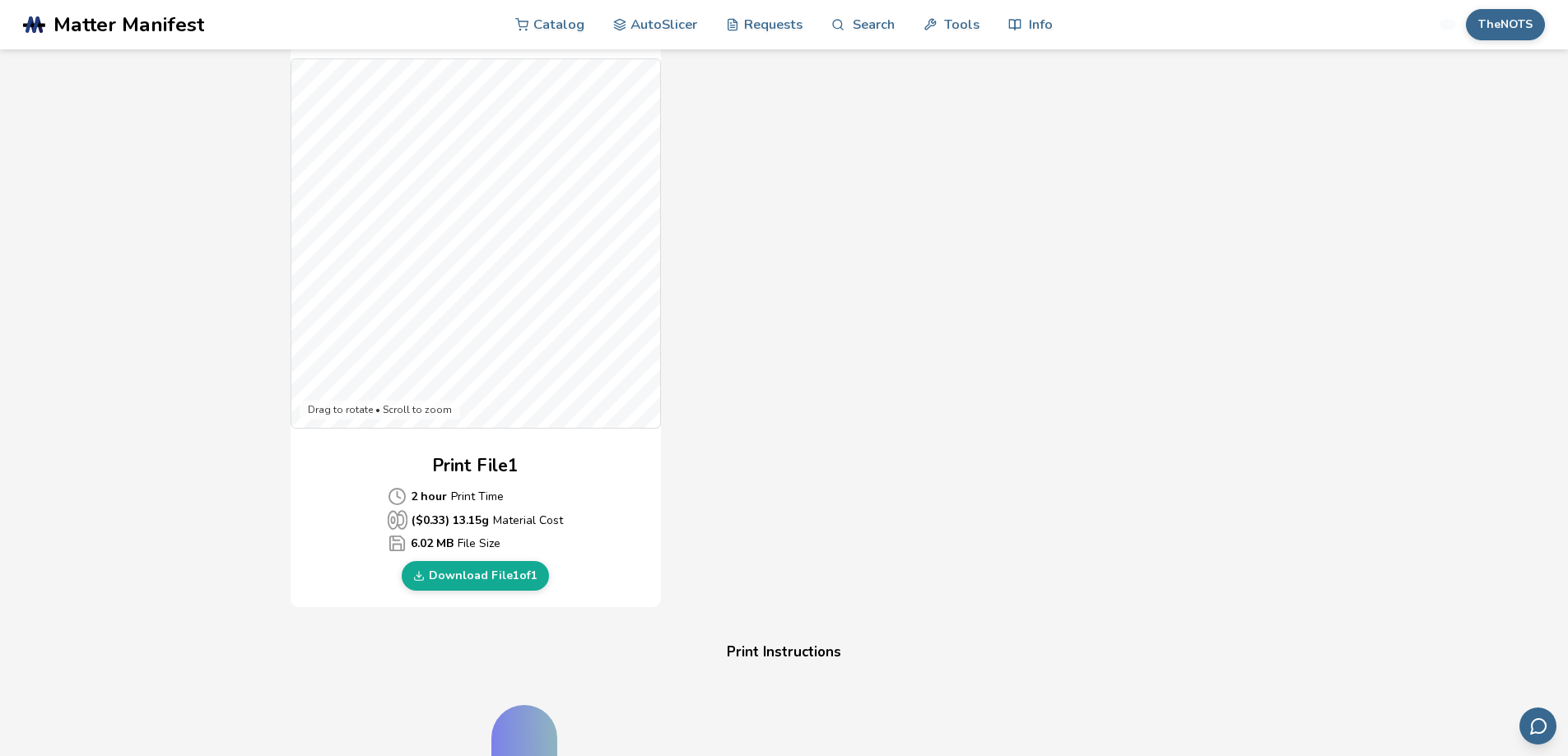
scroll to position [411, 0]
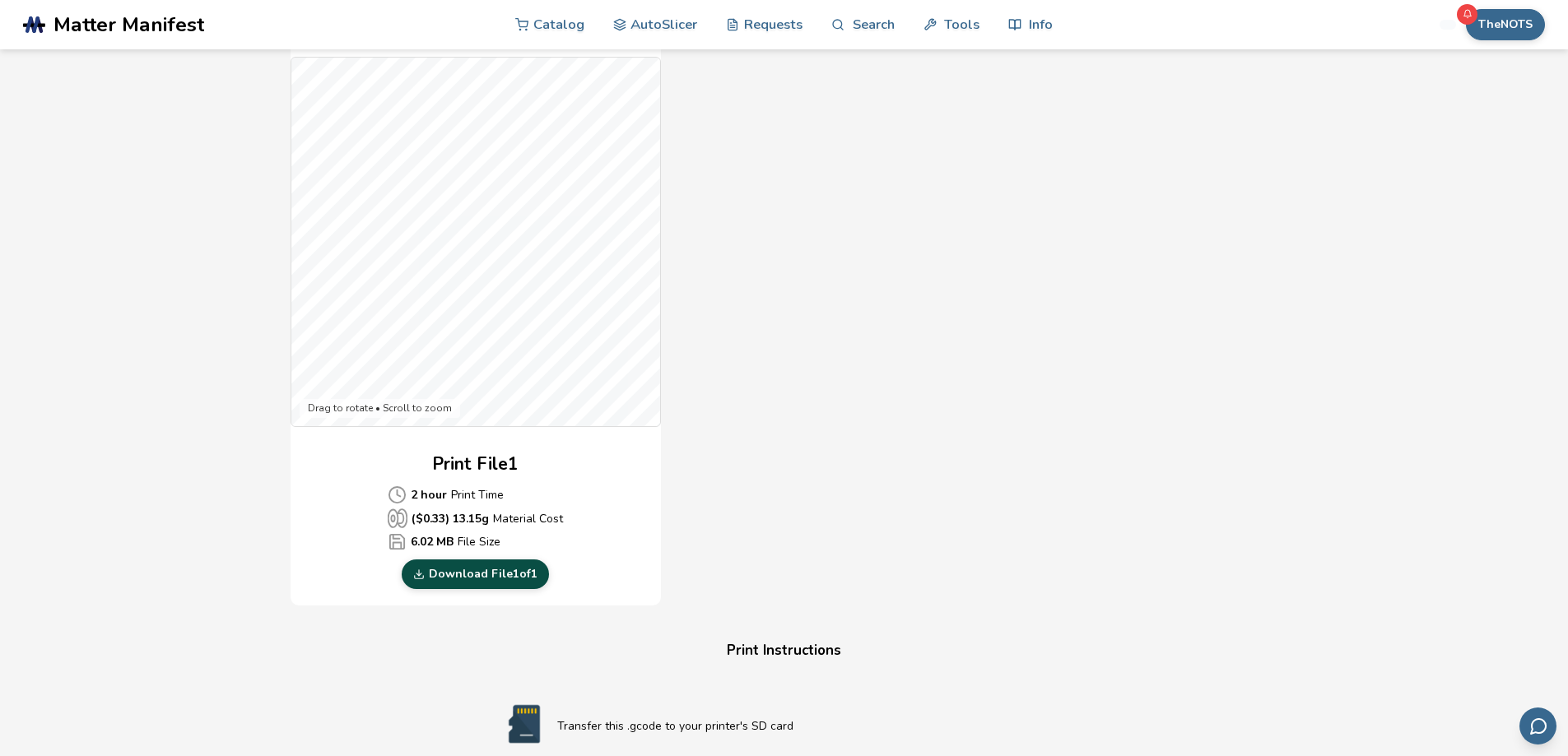
click at [495, 576] on link "Download File 1 of 1" at bounding box center [475, 574] width 148 height 30
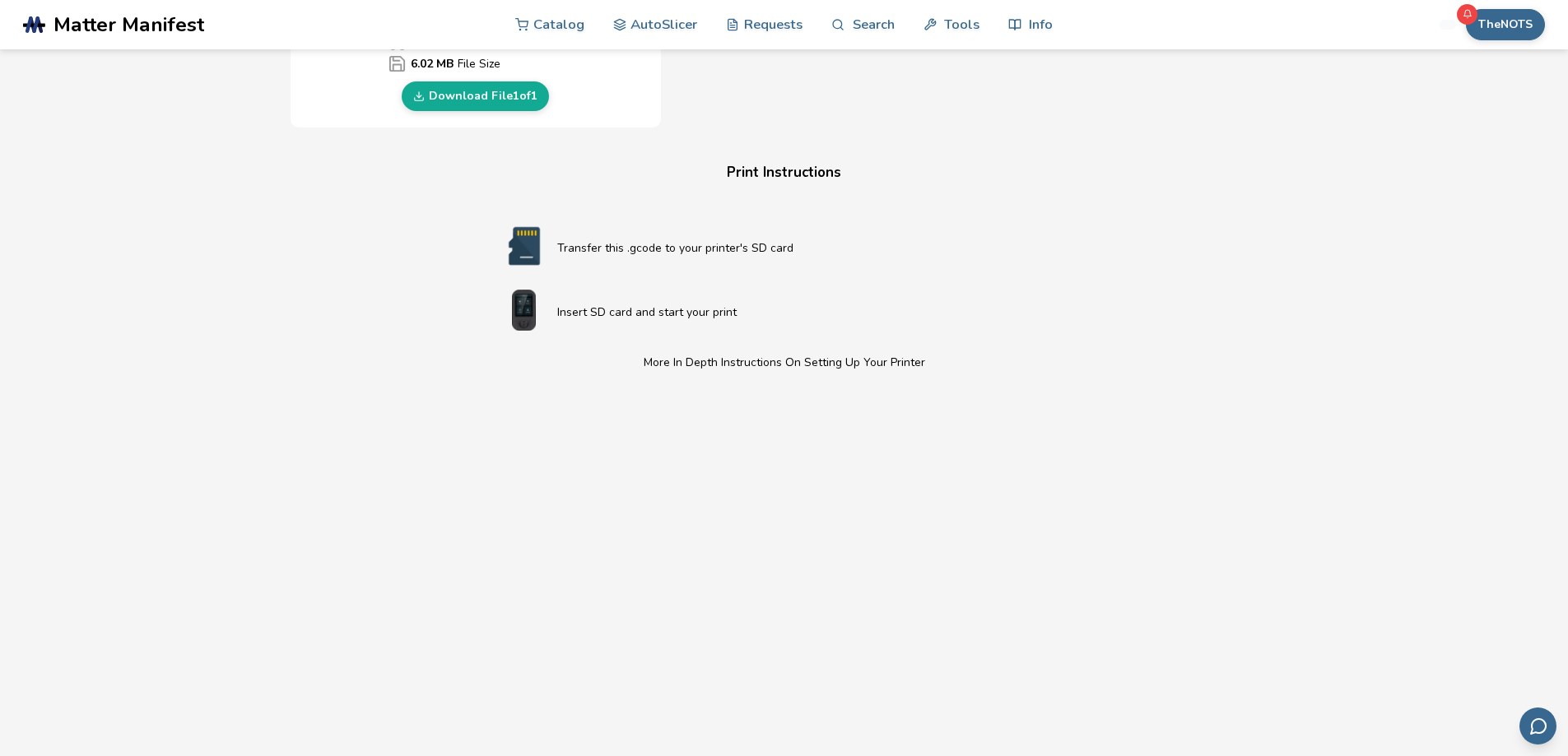
scroll to position [904, 0]
